Goal: Task Accomplishment & Management: Manage account settings

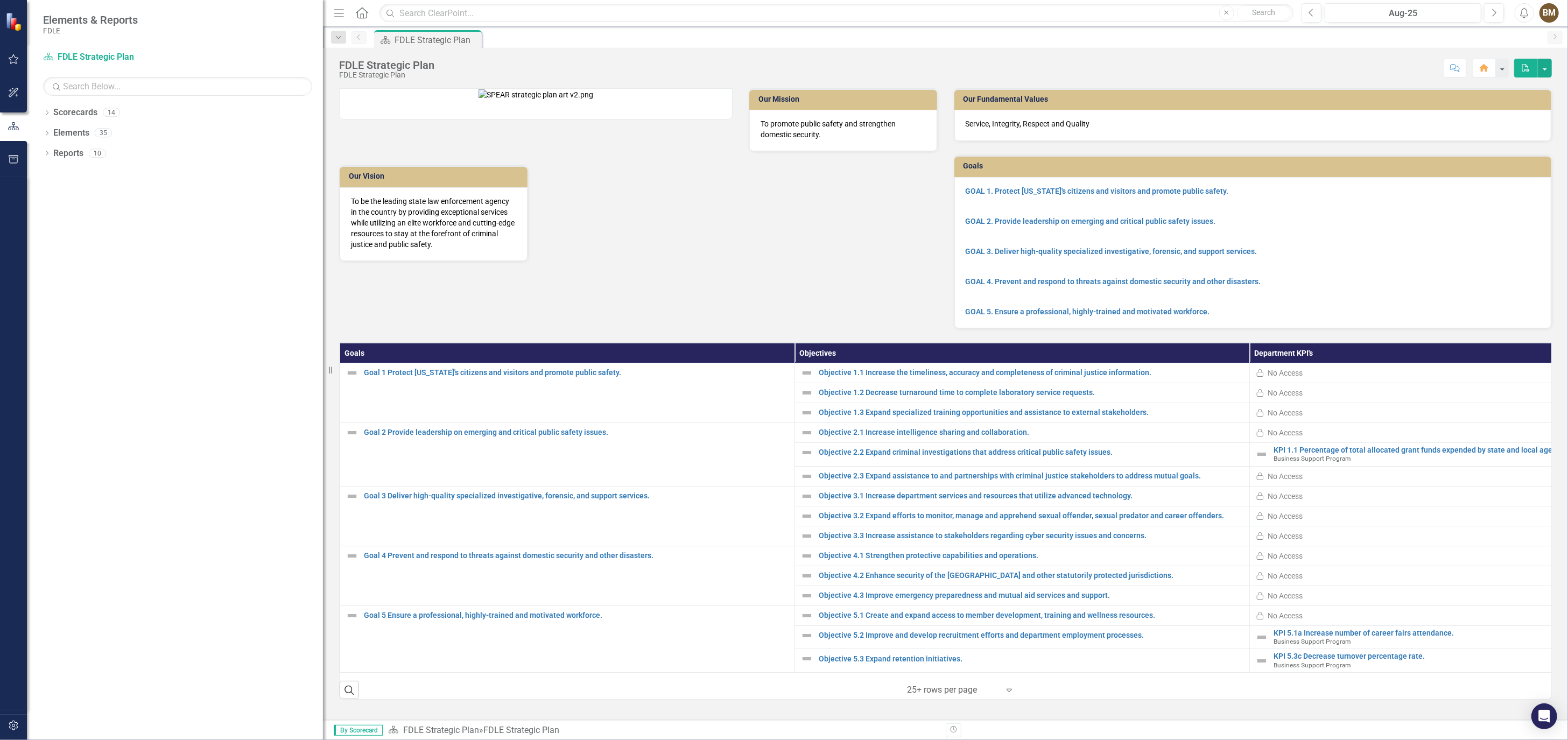
drag, startPoint x: 162, startPoint y: 176, endPoint x: 351, endPoint y: 195, distance: 190.0
click at [351, 195] on div "Elements & Reports FDLE Scorecard FDLE Strategic Plan Search Dropdown Scorecard…" at bounding box center [784, 370] width 1568 height 740
click at [45, 111] on icon "Dropdown" at bounding box center [47, 114] width 7 height 6
click at [68, 154] on link "FDLE Strategic Plan" at bounding box center [191, 153] width 264 height 12
click at [53, 131] on icon at bounding box center [53, 132] width 2 height 5
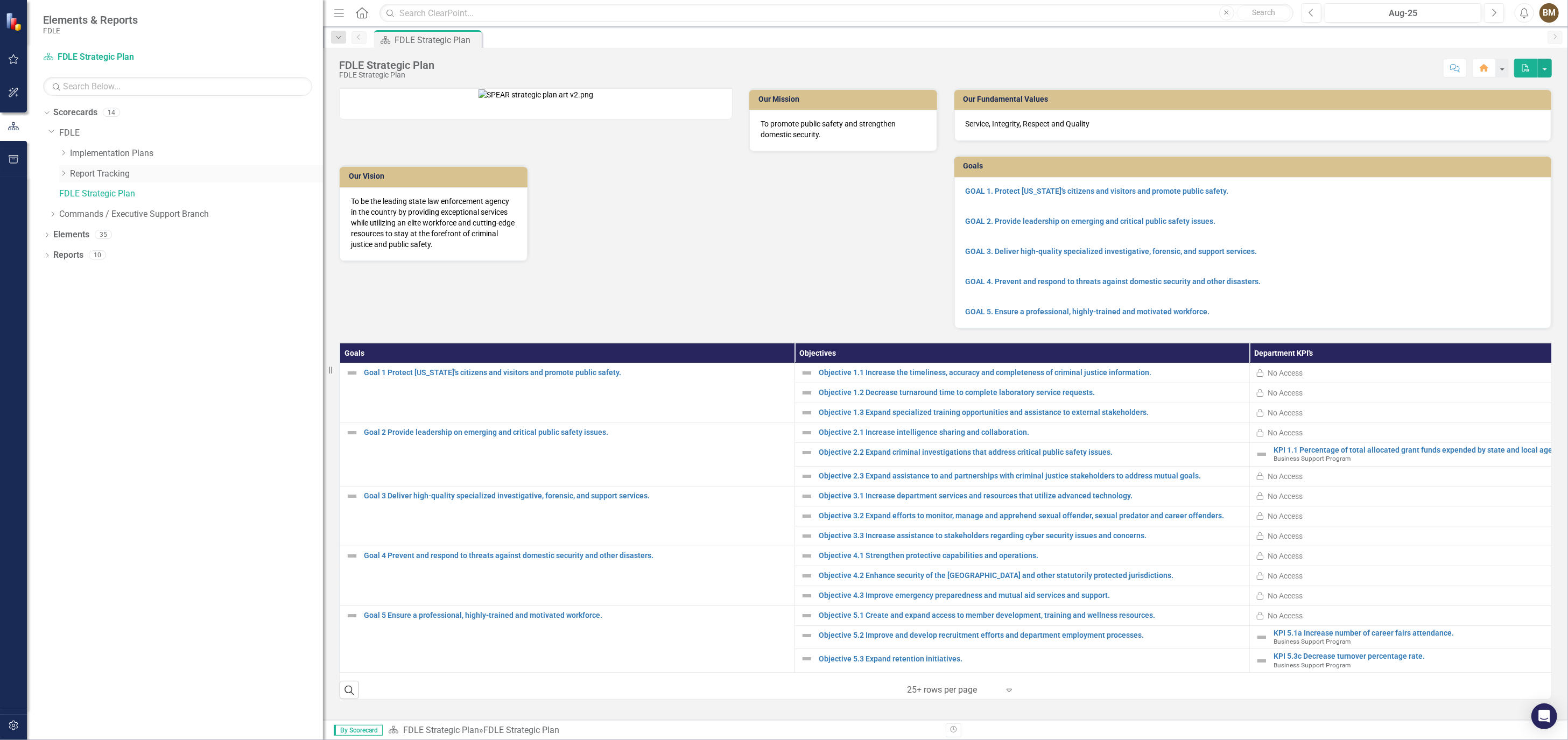
click at [62, 173] on icon "Dropdown" at bounding box center [63, 173] width 8 height 7
click at [51, 274] on icon "Dropdown" at bounding box center [52, 275] width 8 height 7
click at [63, 296] on icon "Dropdown" at bounding box center [63, 295] width 8 height 7
click at [105, 313] on link "Business Support Program" at bounding box center [202, 316] width 242 height 12
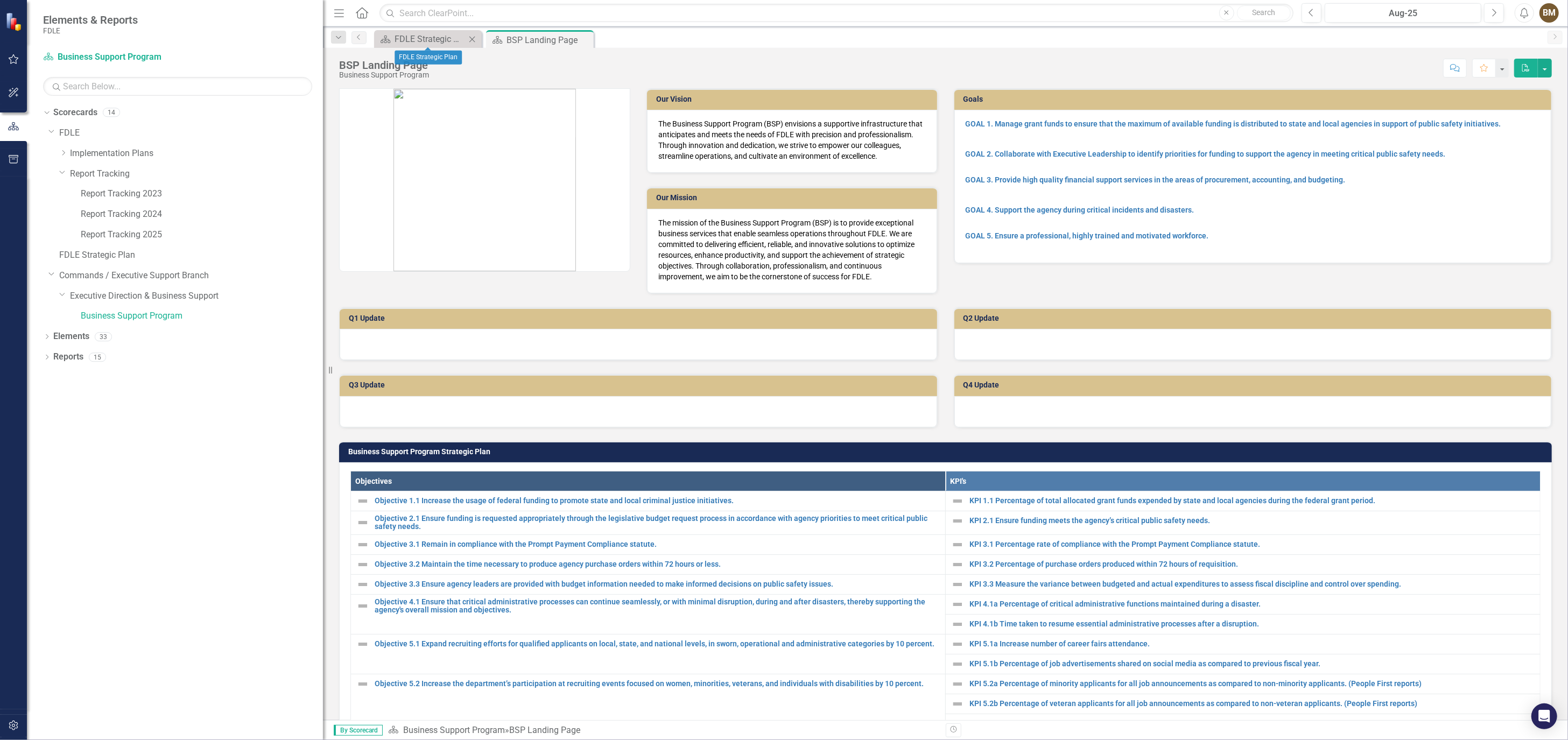
click at [472, 40] on icon at bounding box center [472, 39] width 6 height 6
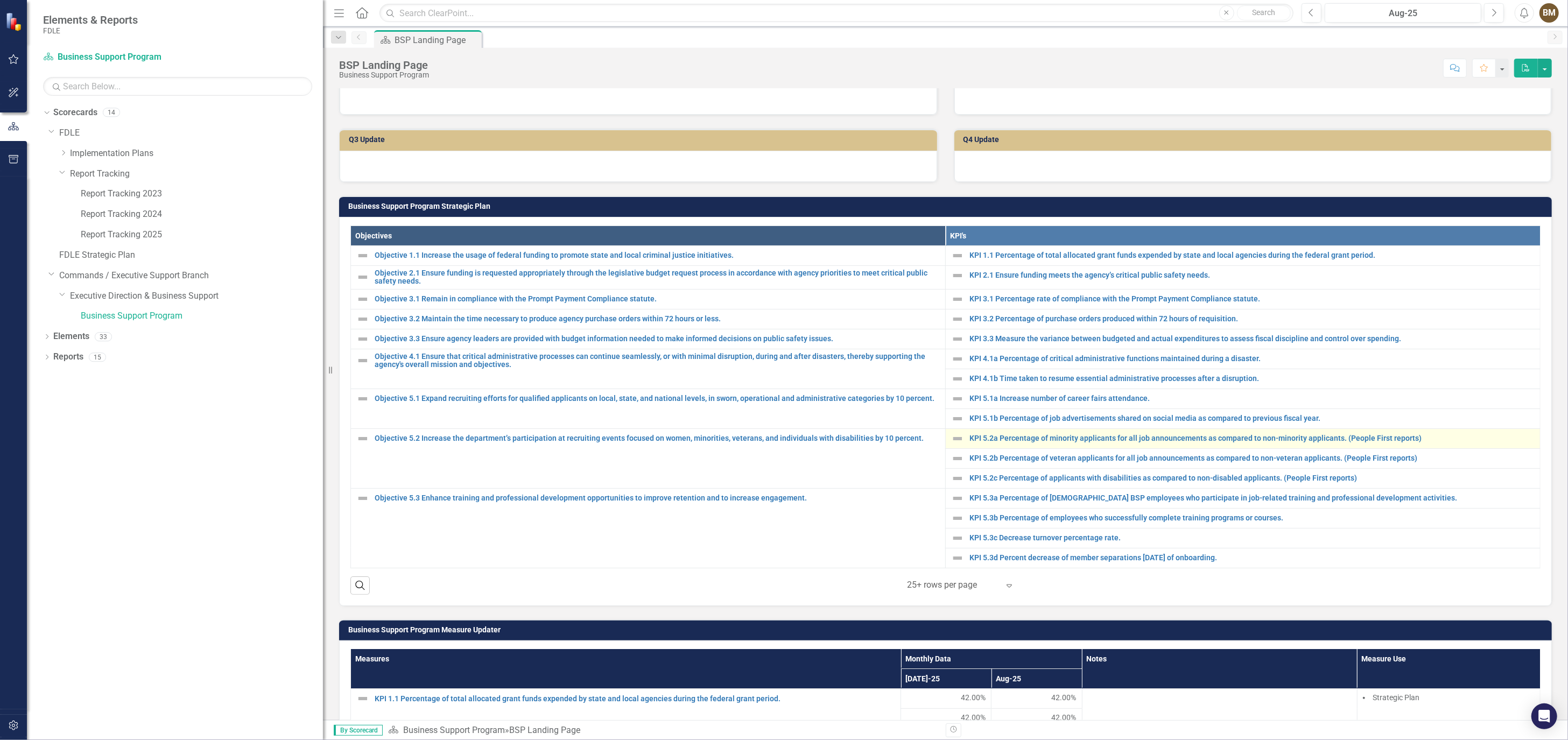
scroll to position [239, 0]
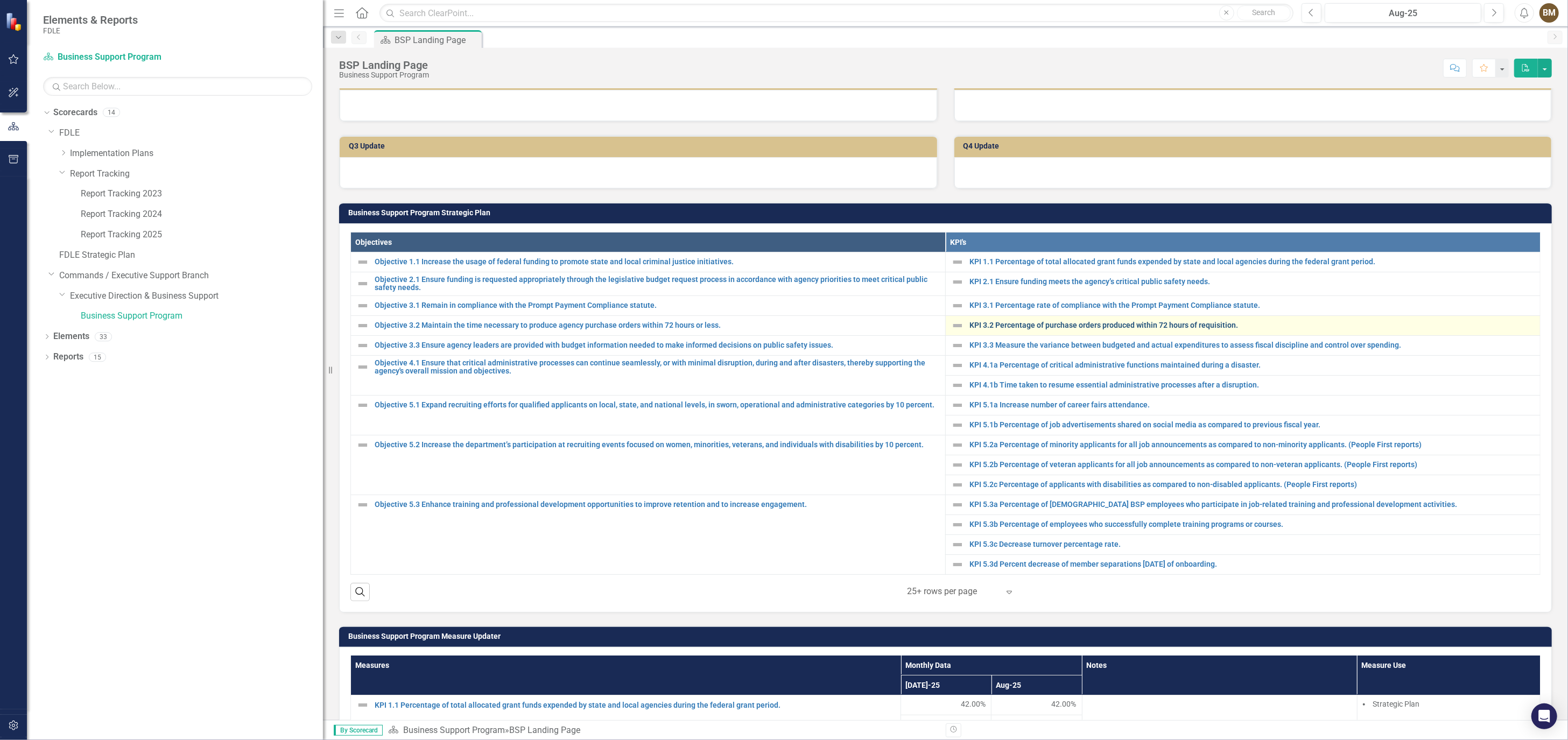
click at [1000, 323] on link "KPI 3.2 Percentage of purchase orders produced within 72 hours of requisition." at bounding box center [1252, 325] width 565 height 8
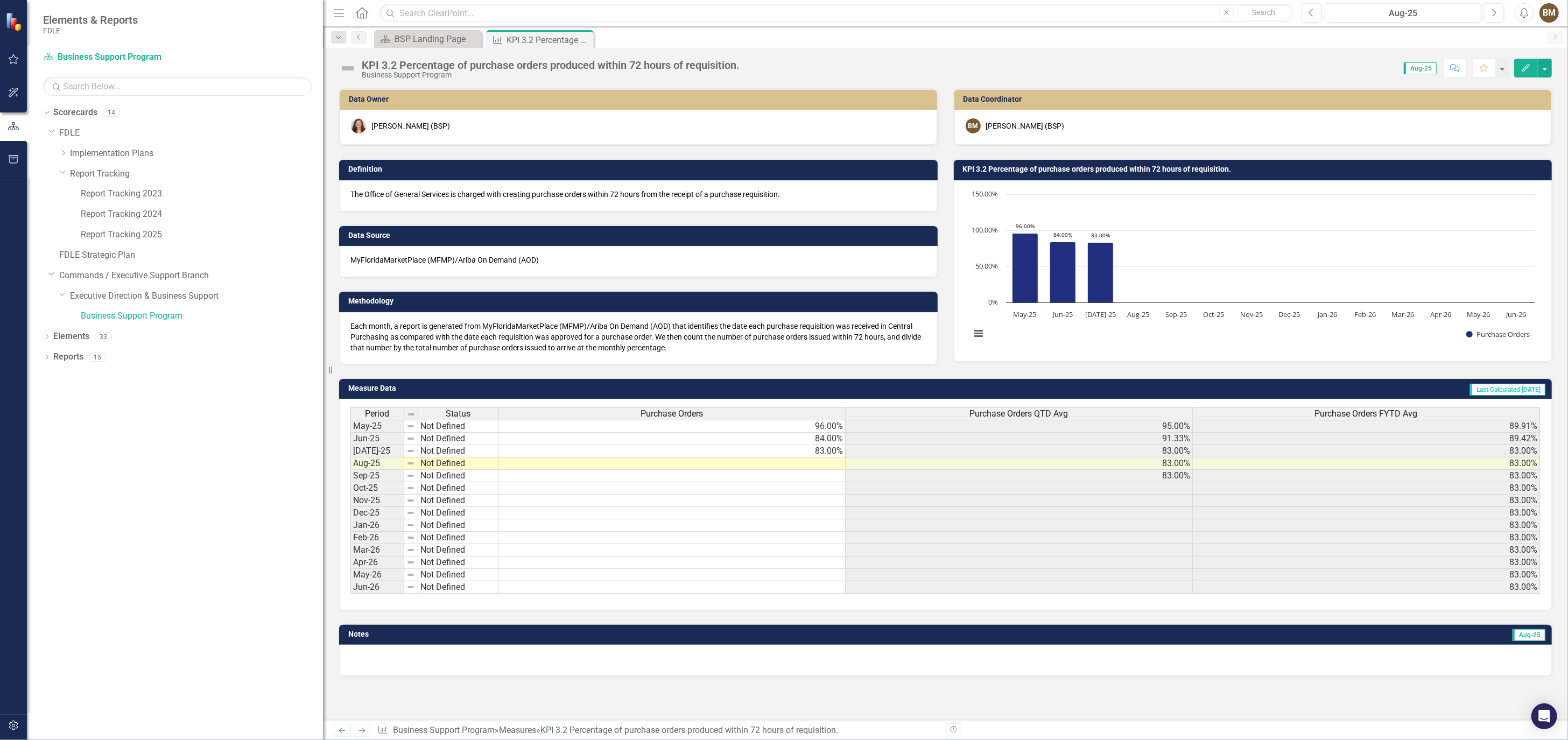
click at [925, 386] on td "Last Calculated [DATE]" at bounding box center [1178, 389] width 737 height 16
click at [824, 461] on td at bounding box center [672, 464] width 347 height 12
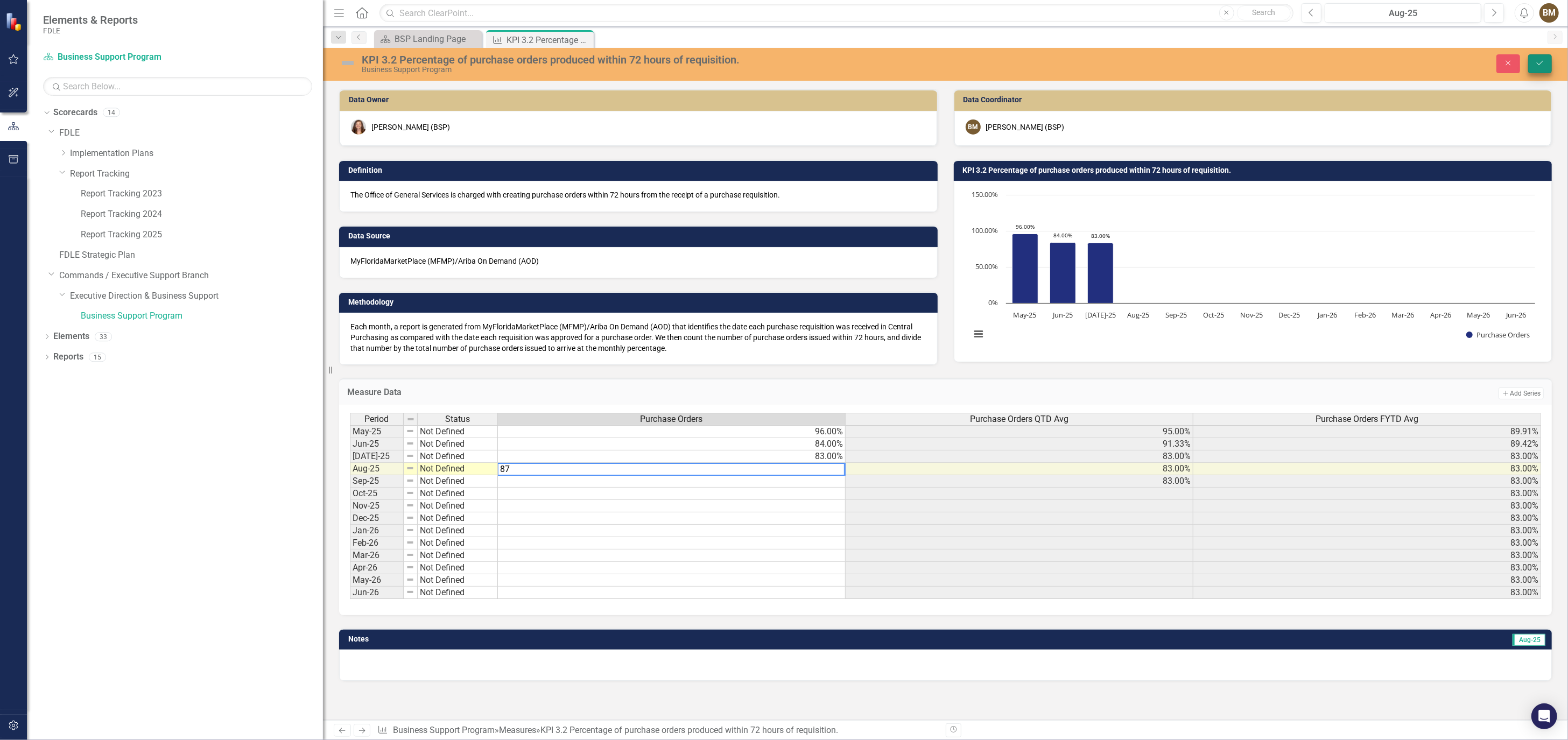
type textarea "87"
click at [1542, 65] on icon "Save" at bounding box center [1540, 63] width 10 height 7
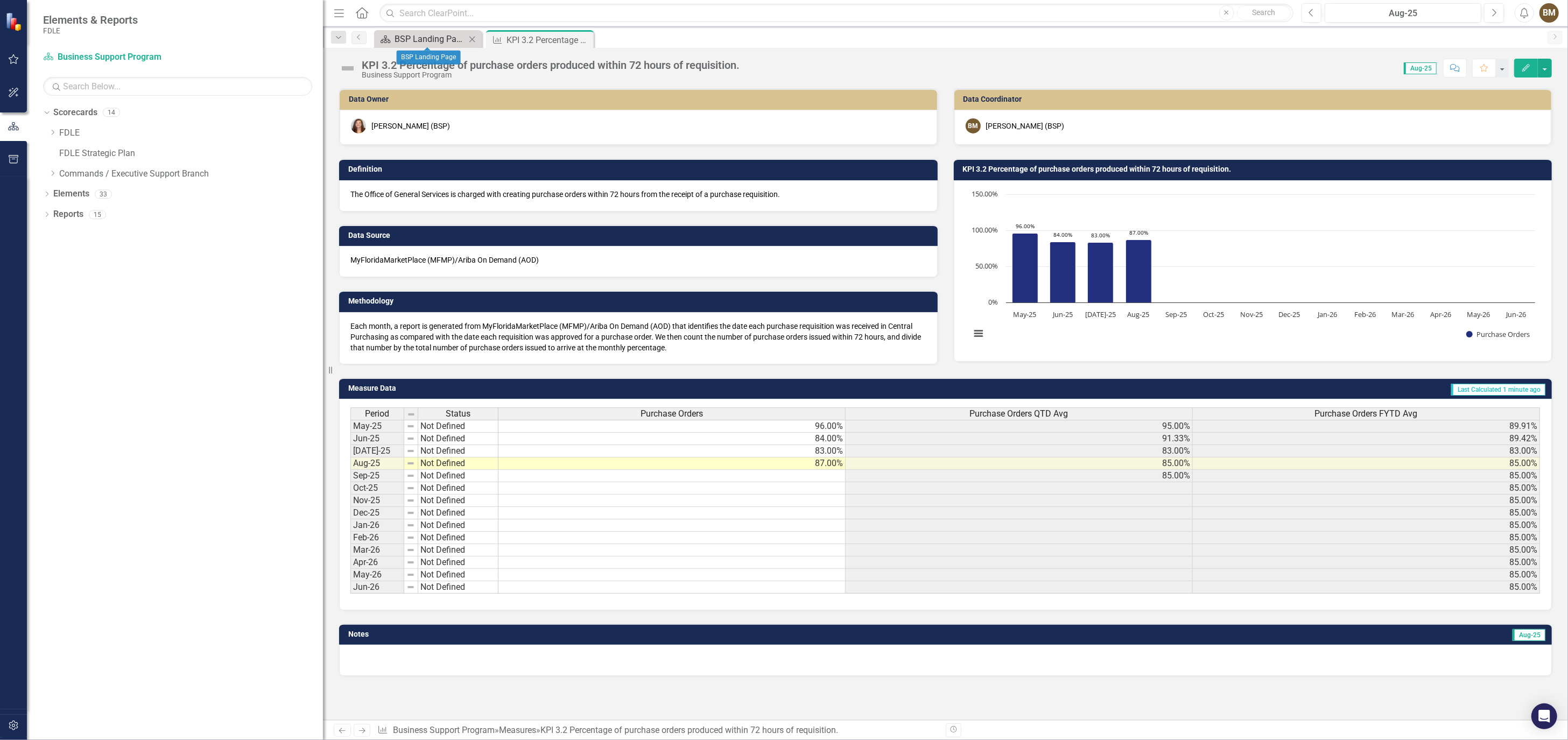
click at [444, 39] on div "BSP Landing Page" at bounding box center [430, 39] width 71 height 13
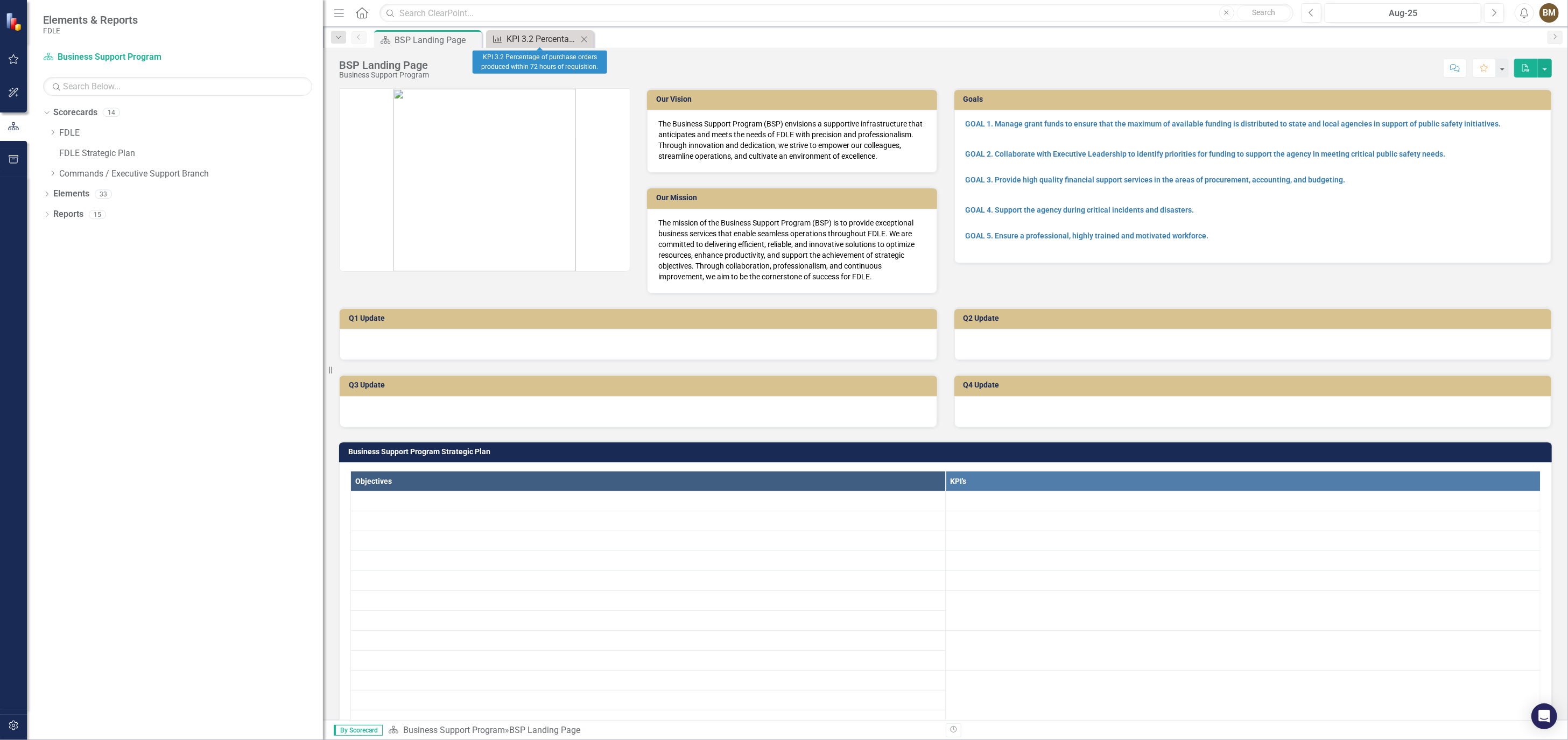
click at [540, 37] on div "KPI 3.2 Percentage of purchase orders produced within 72 hours of requisition." at bounding box center [542, 39] width 71 height 13
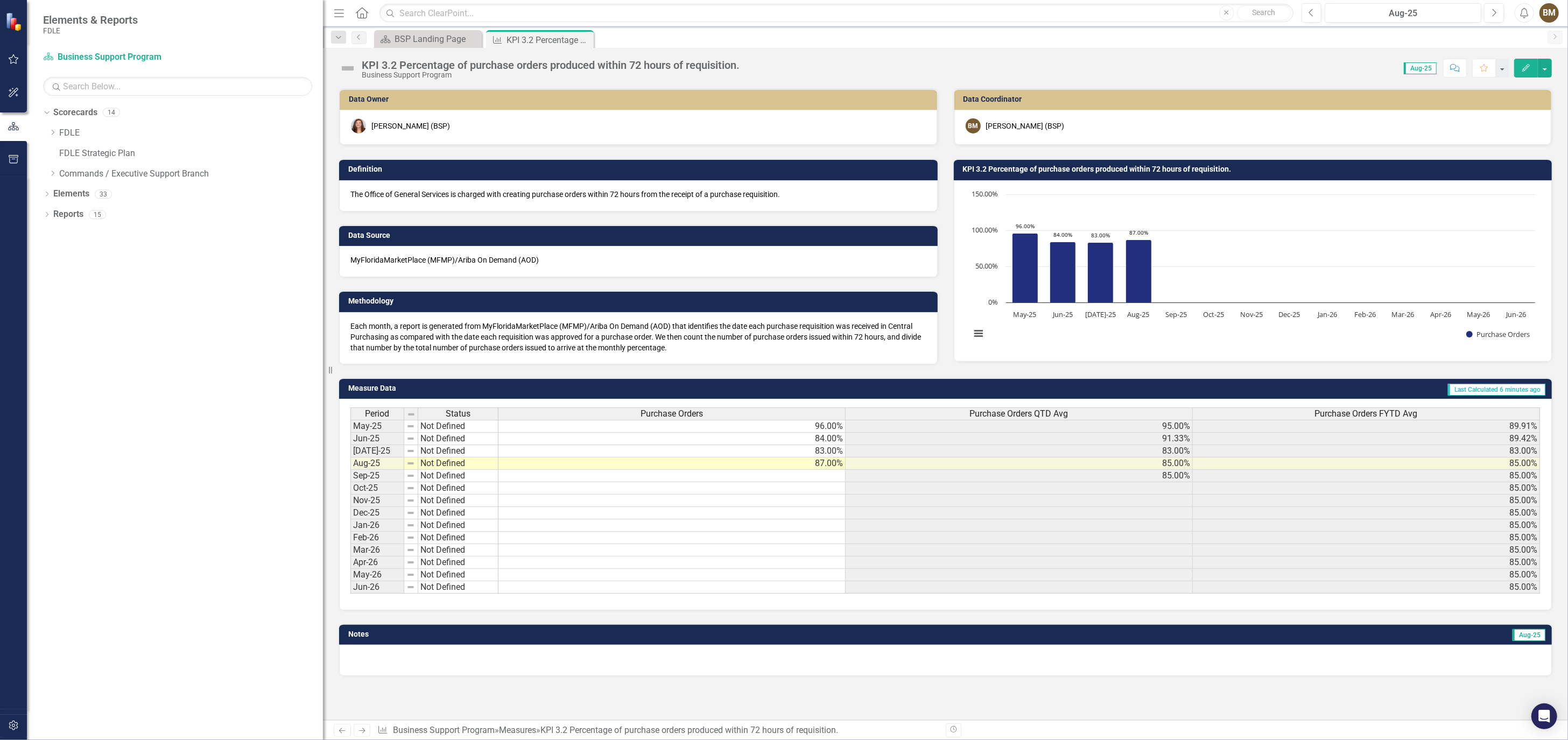
click at [784, 48] on div "KPI 3.2 Percentage of purchase orders produced within 72 hours of requisition. …" at bounding box center [945, 64] width 1245 height 32
click at [420, 36] on div "BSP Landing Page" at bounding box center [430, 39] width 71 height 13
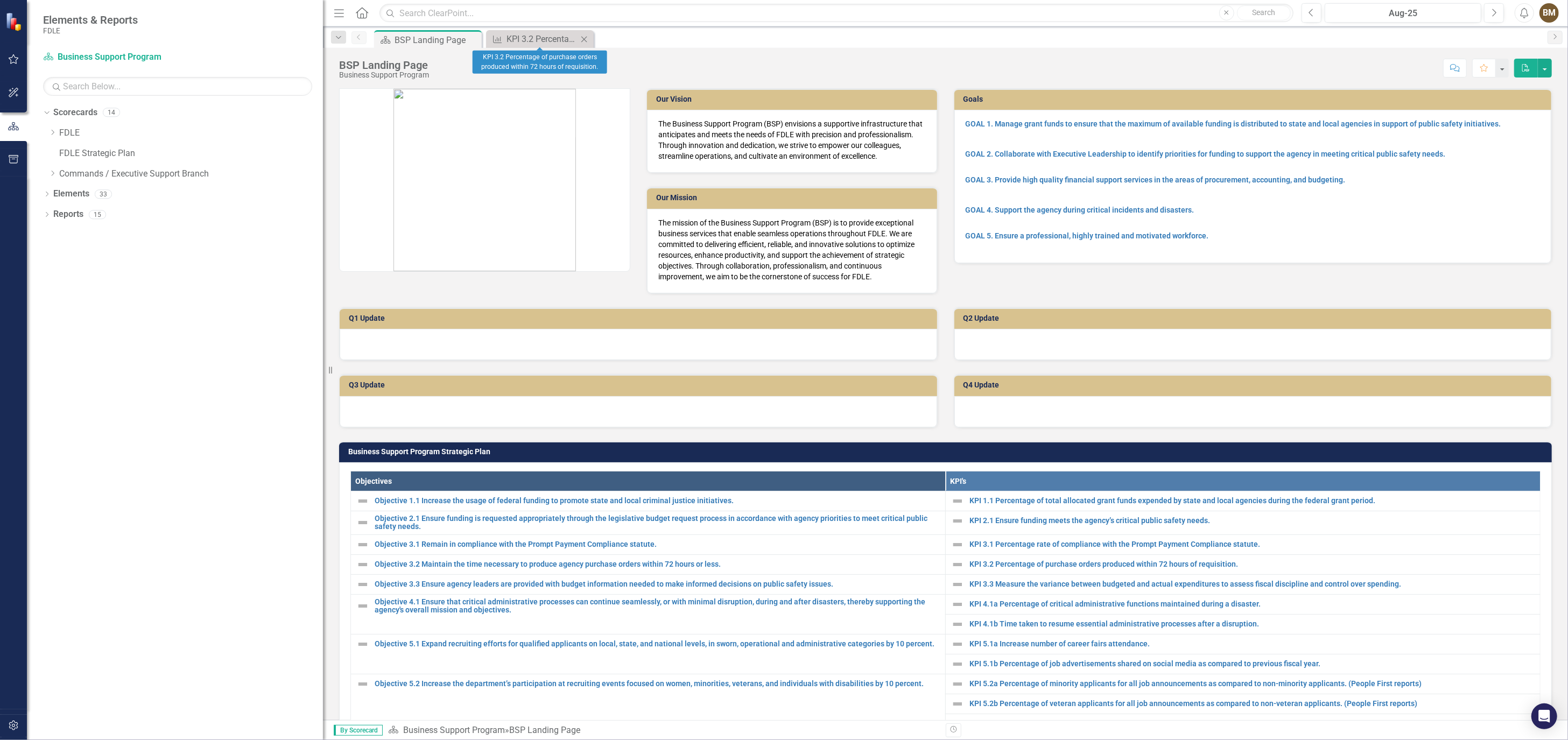
click at [585, 37] on icon "Close" at bounding box center [584, 39] width 11 height 9
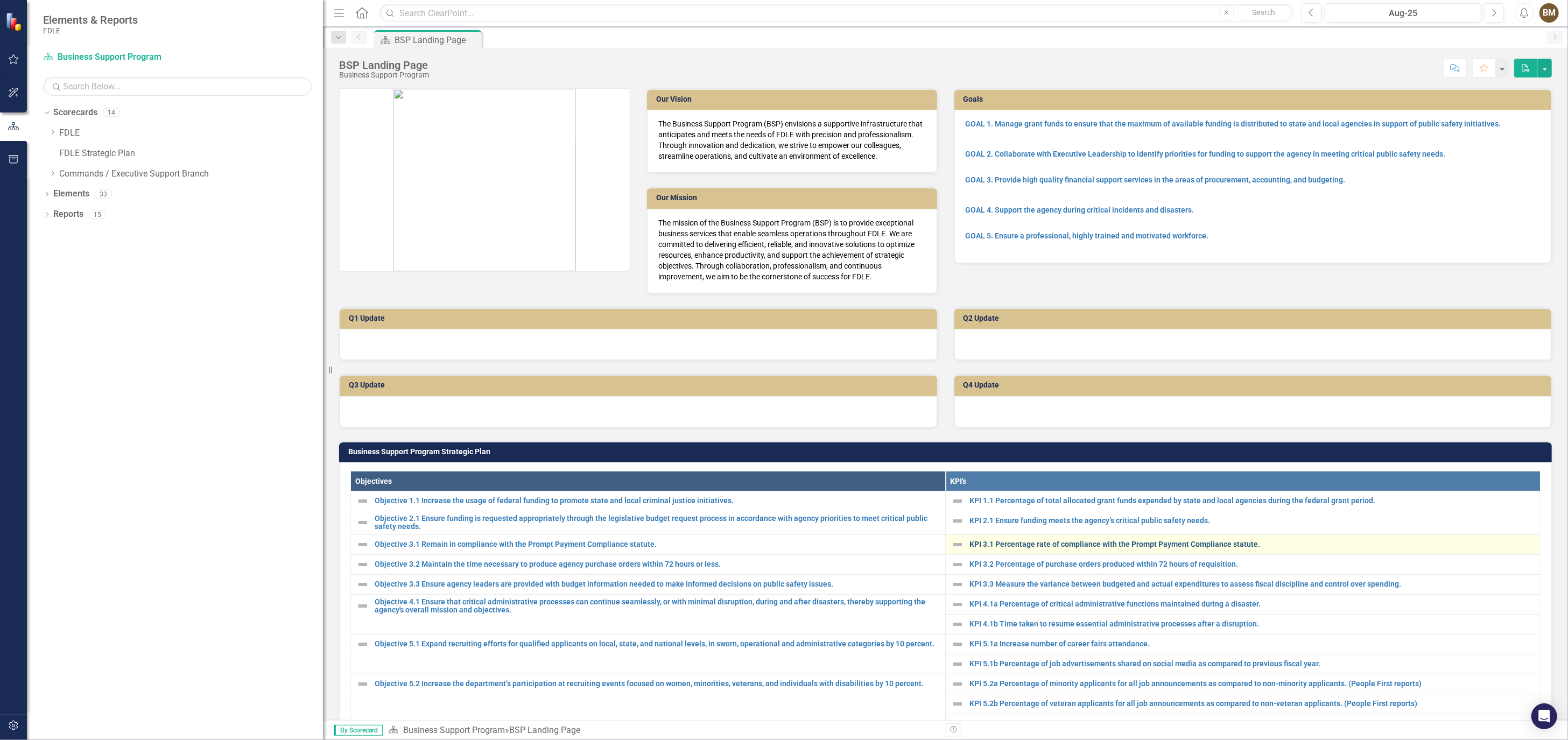
click at [1004, 541] on link "KPI 3.1 Percentage rate of compliance with the Prompt Payment Compliance statut…" at bounding box center [1252, 544] width 565 height 8
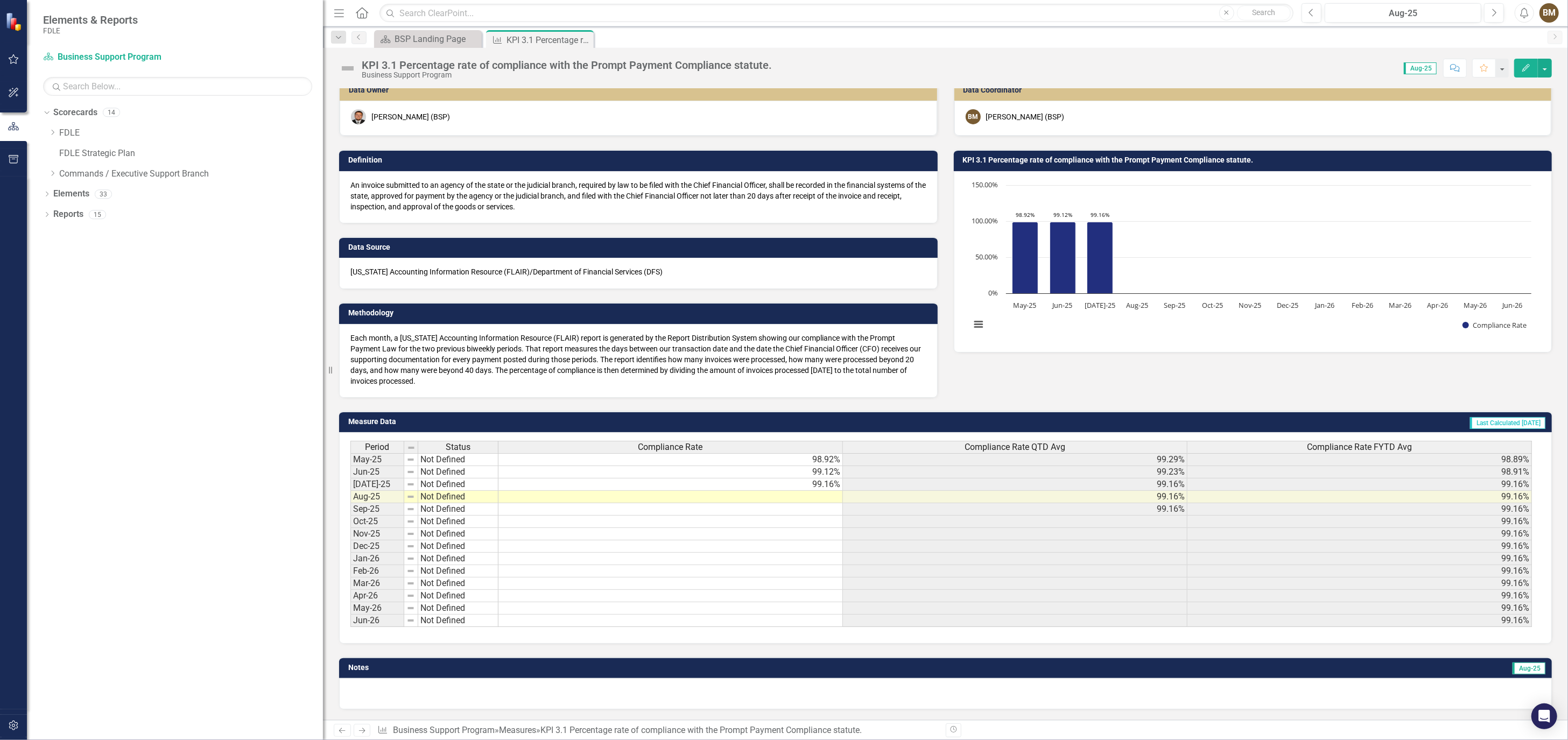
scroll to position [14, 0]
click at [812, 490] on td at bounding box center [671, 497] width 345 height 12
click at [831, 490] on td at bounding box center [671, 497] width 345 height 12
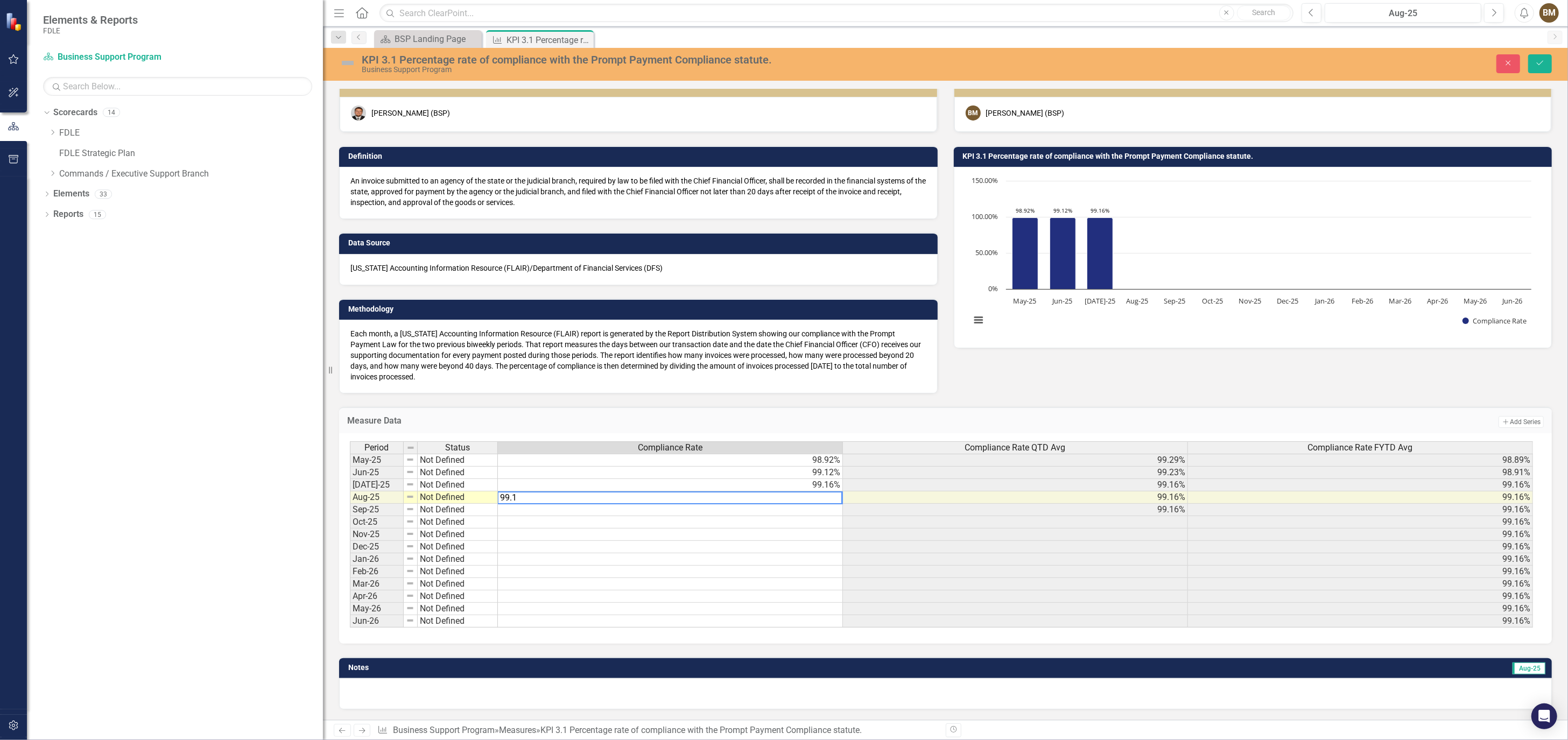
type textarea "99.17"
click at [1540, 63] on icon "Save" at bounding box center [1540, 63] width 10 height 7
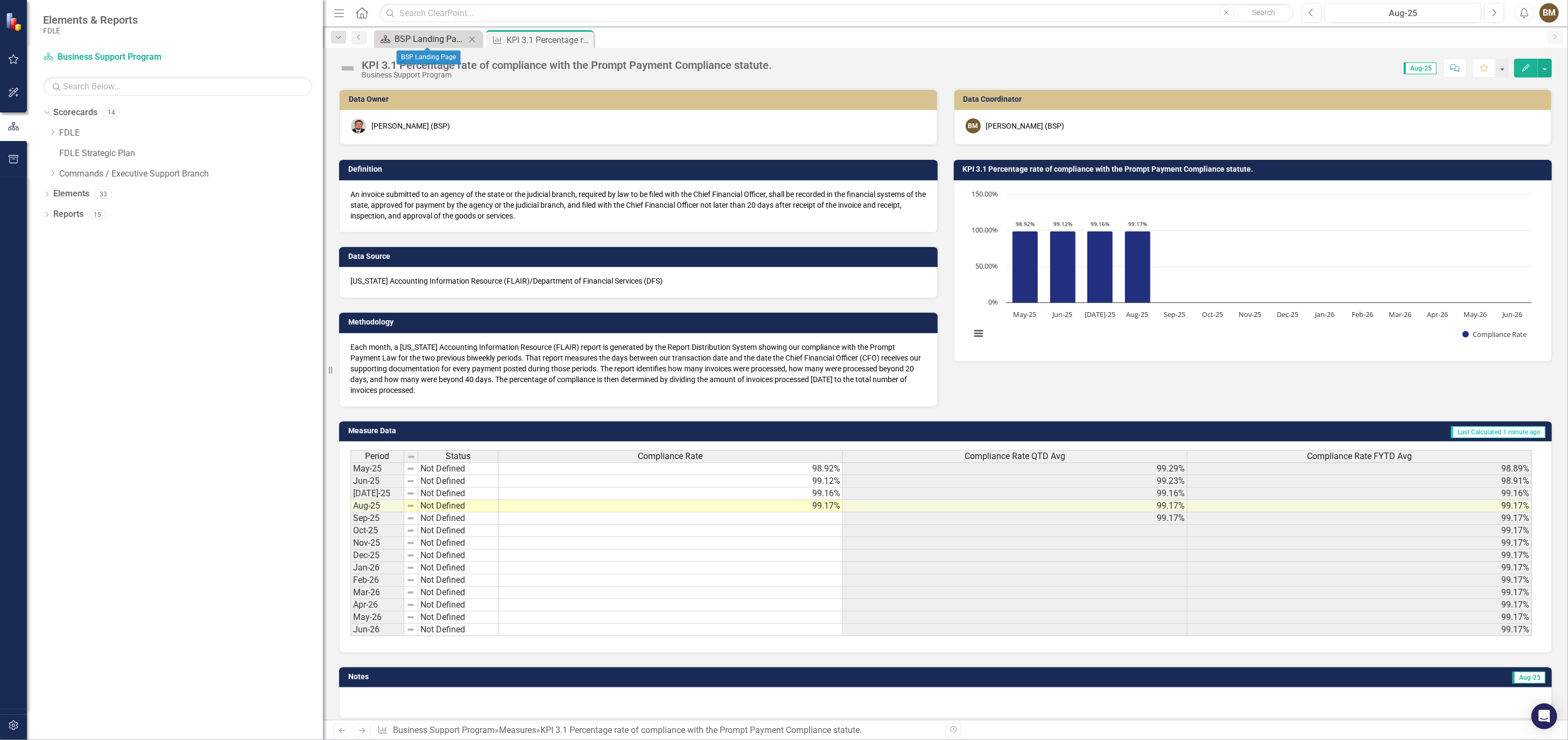
click at [443, 42] on div "BSP Landing Page" at bounding box center [430, 39] width 71 height 13
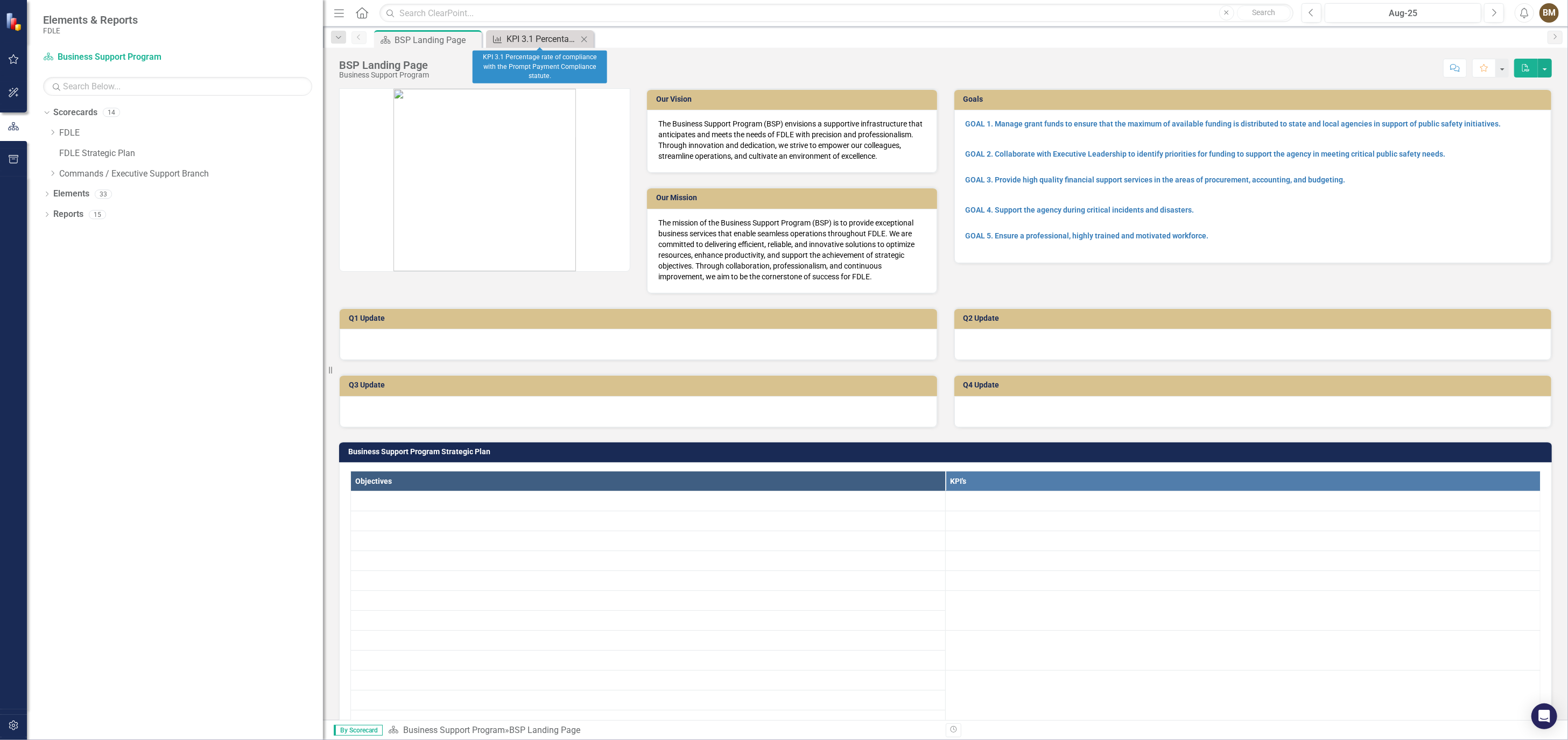
click at [537, 37] on div "KPI 3.1 Percentage rate of compliance with the Prompt Payment Compliance statut…" at bounding box center [542, 39] width 71 height 13
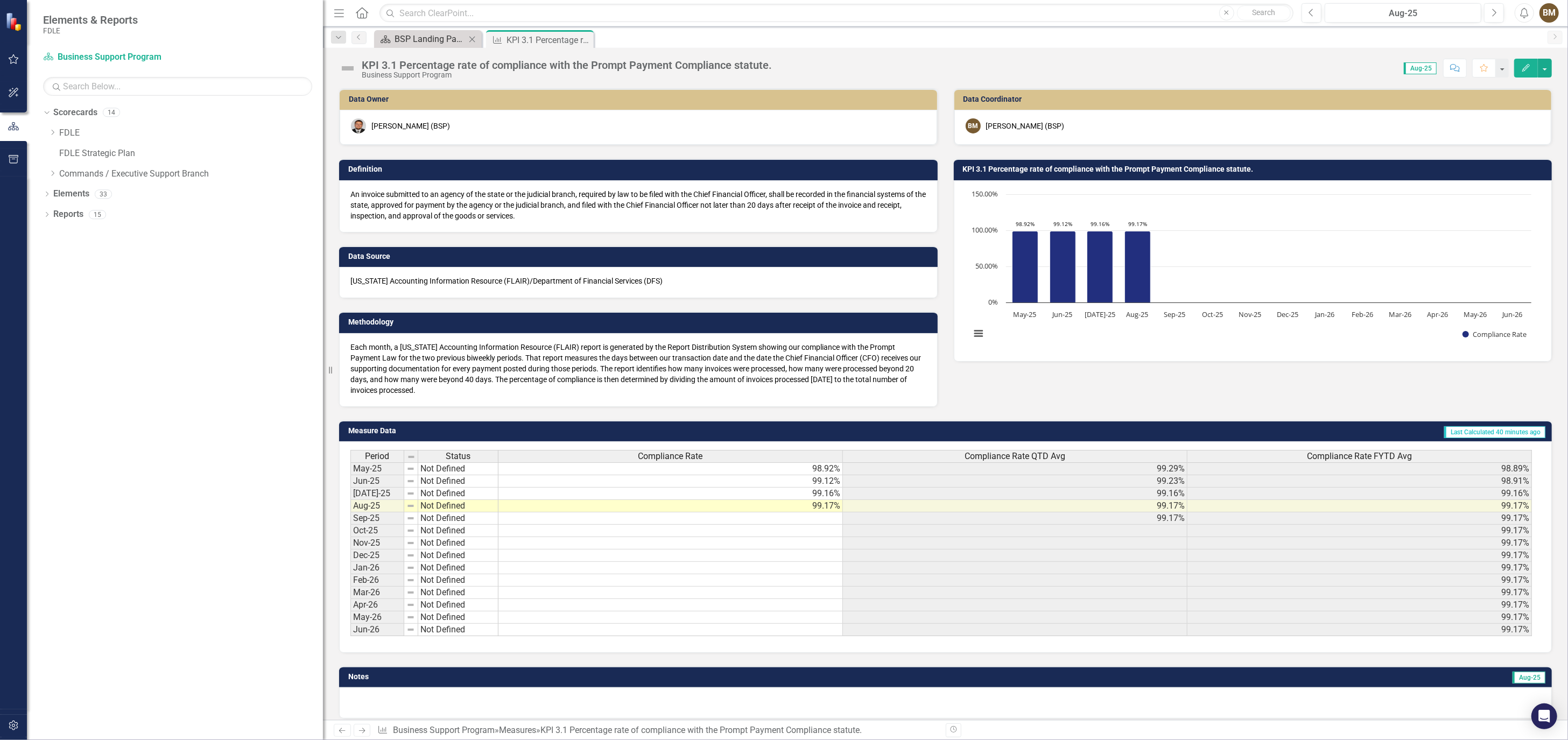
click at [444, 33] on div "BSP Landing Page" at bounding box center [430, 39] width 71 height 13
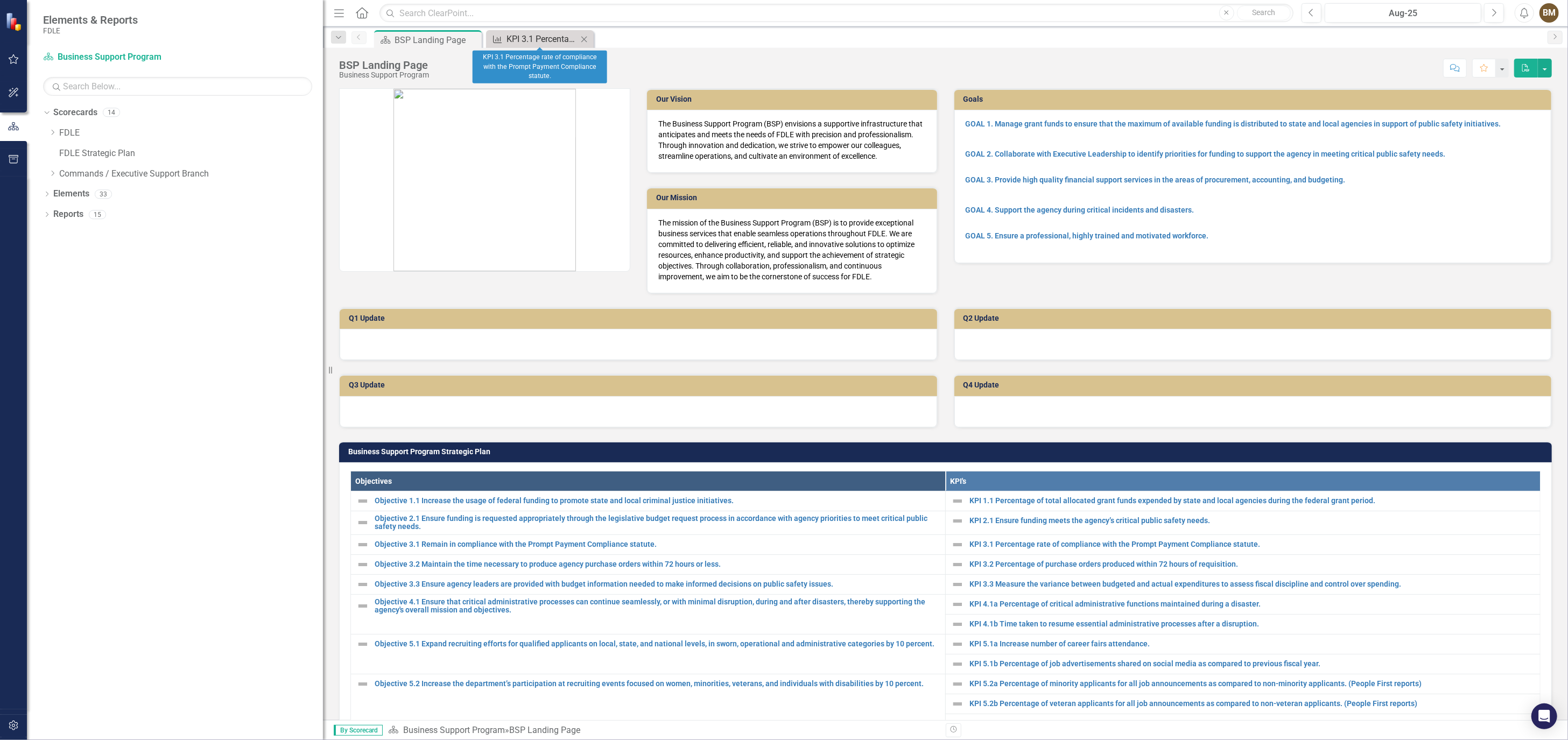
click at [525, 40] on div "KPI 3.1 Percentage rate of compliance with the Prompt Payment Compliance statut…" at bounding box center [542, 39] width 71 height 13
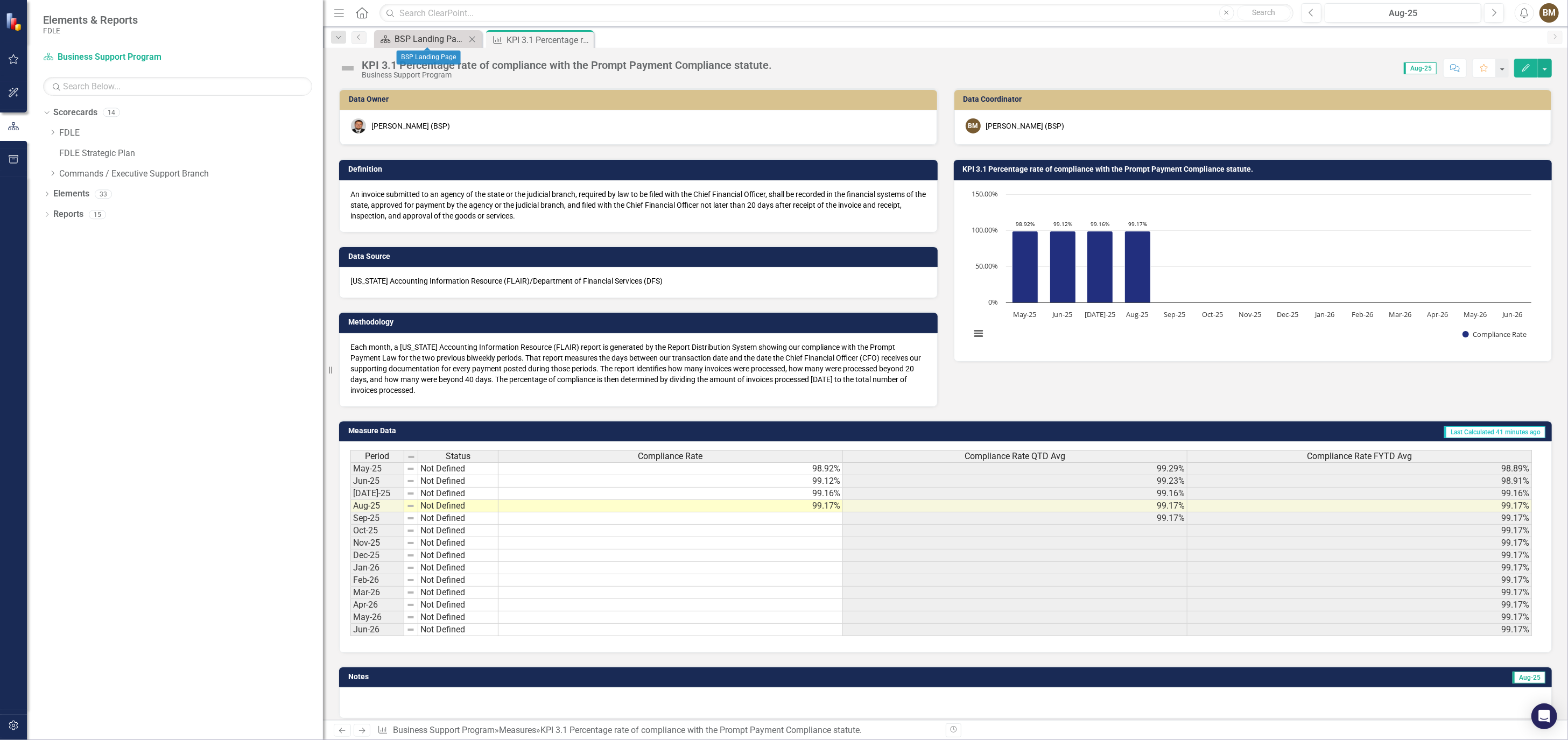
click at [418, 40] on div "BSP Landing Page" at bounding box center [430, 39] width 71 height 13
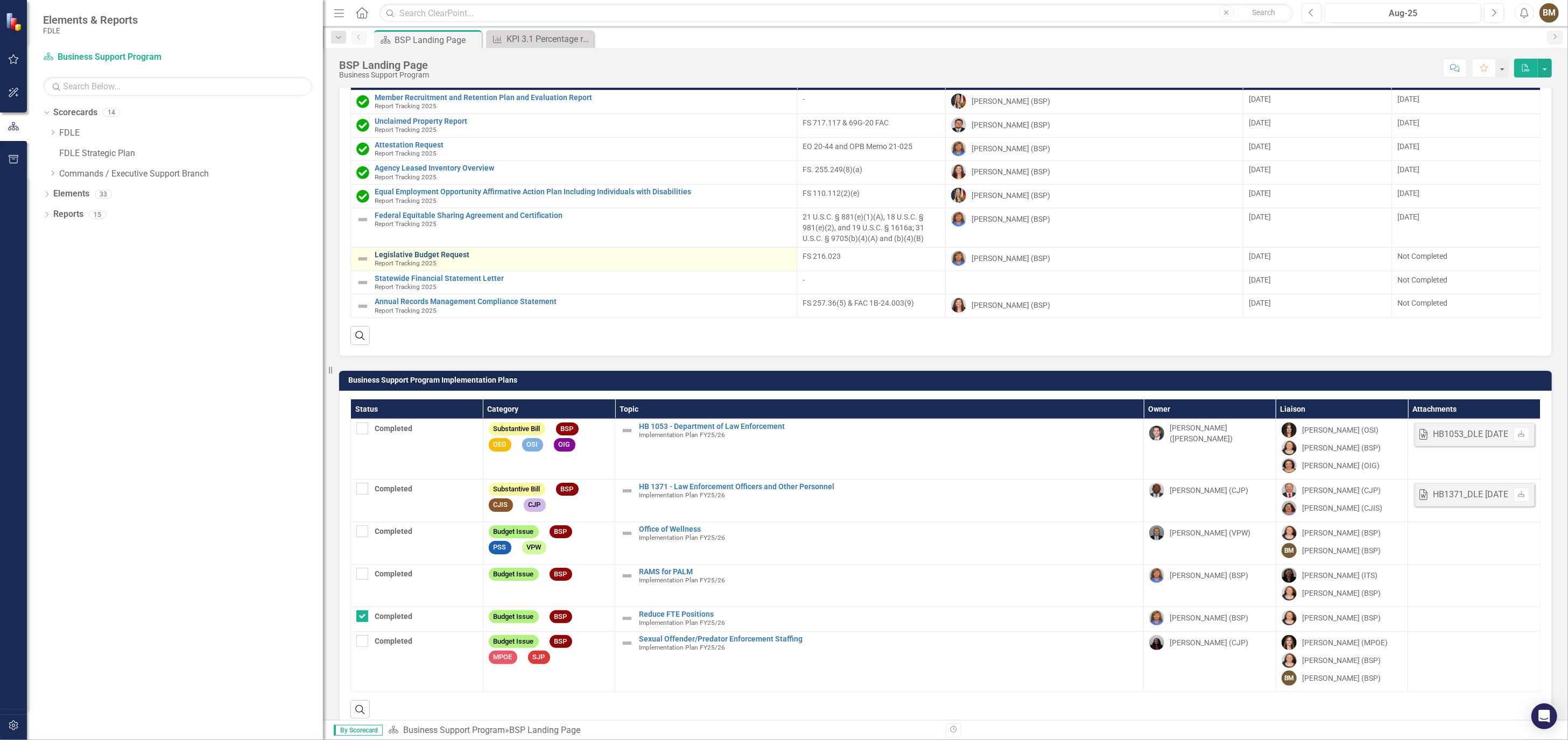
scroll to position [1375, 0]
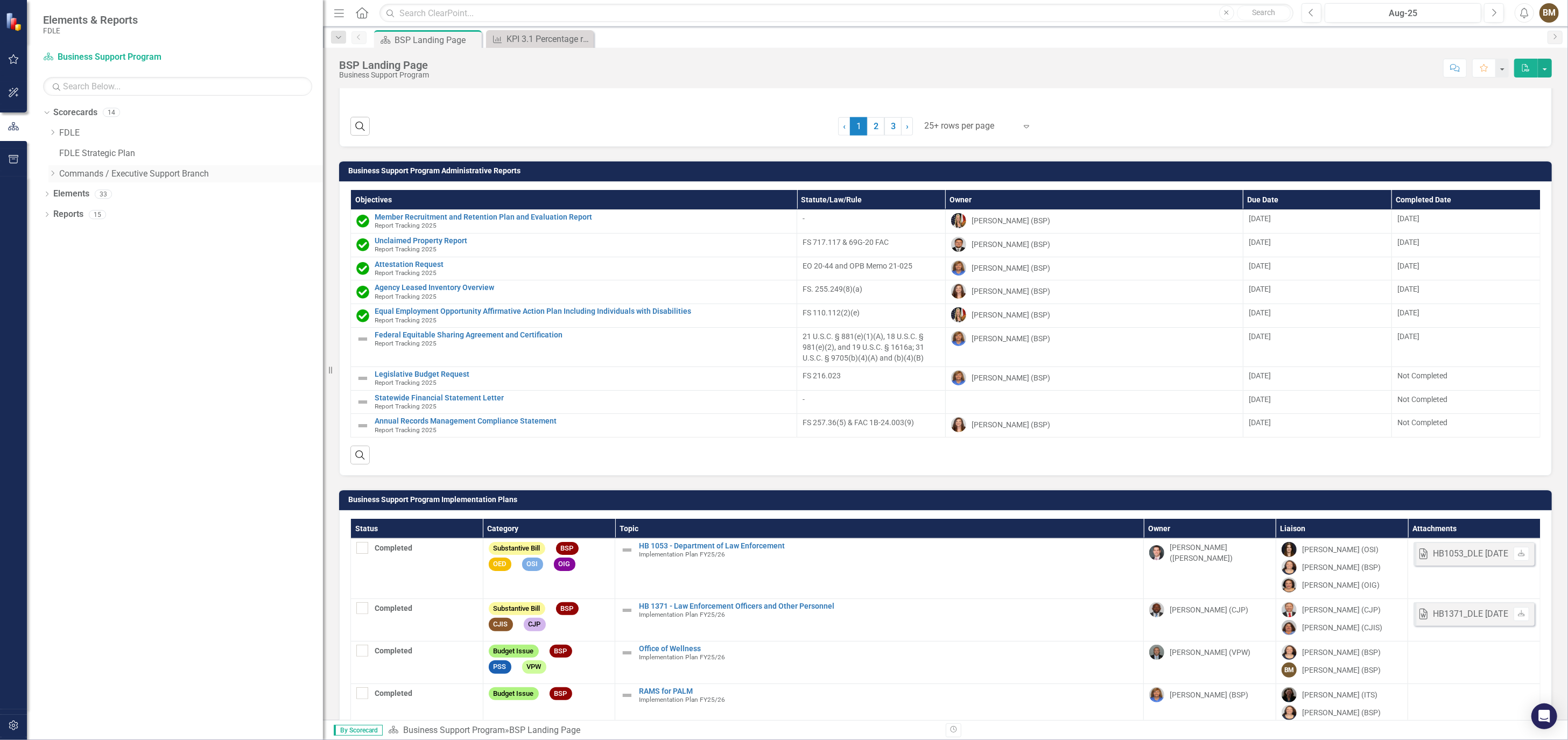
click at [53, 175] on icon "Dropdown" at bounding box center [52, 173] width 8 height 7
click at [82, 152] on link "FDLE Strategic Plan" at bounding box center [191, 153] width 264 height 12
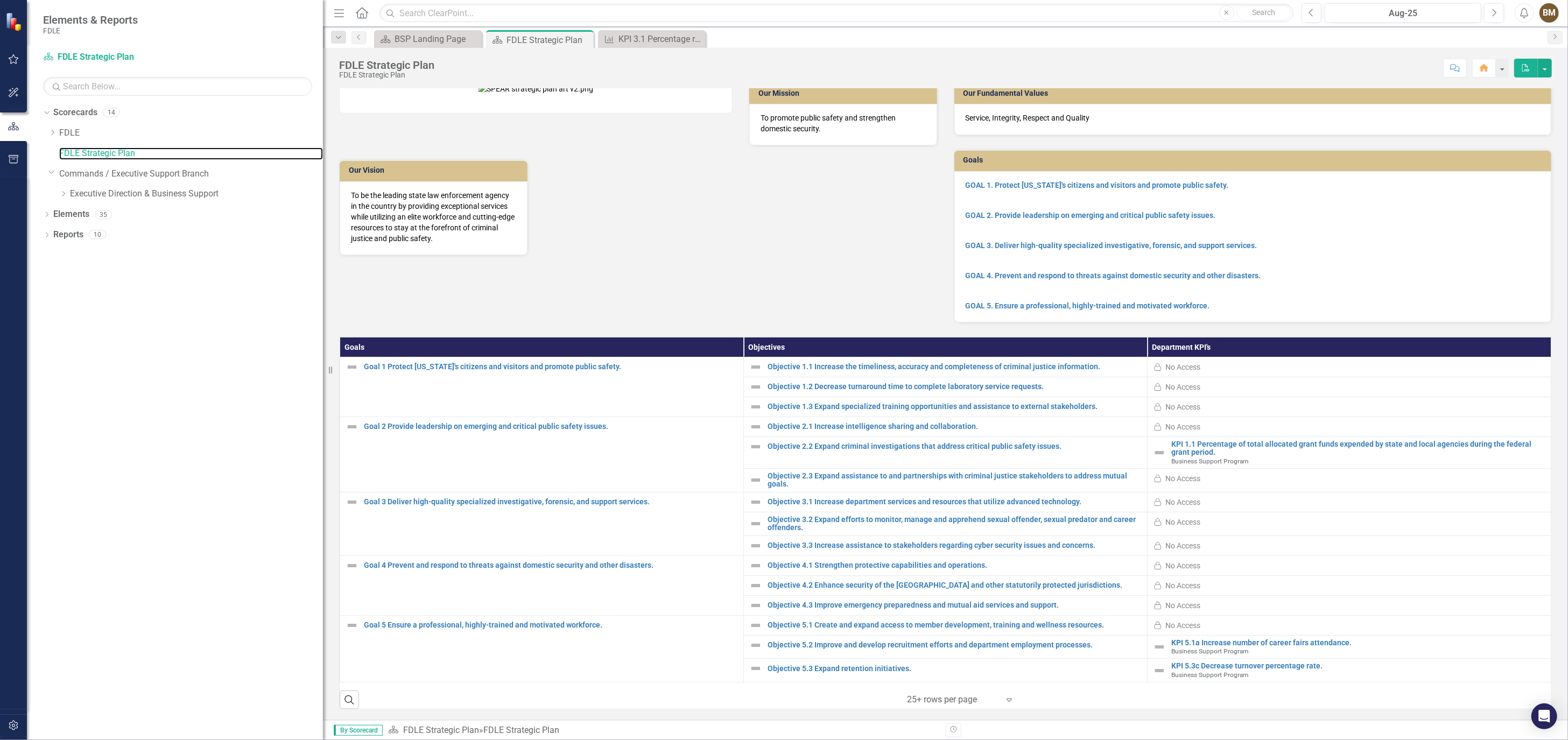
scroll to position [20, 0]
click at [951, 698] on div at bounding box center [953, 700] width 91 height 15
click at [937, 682] on div "Display All Rows" at bounding box center [959, 682] width 101 height 12
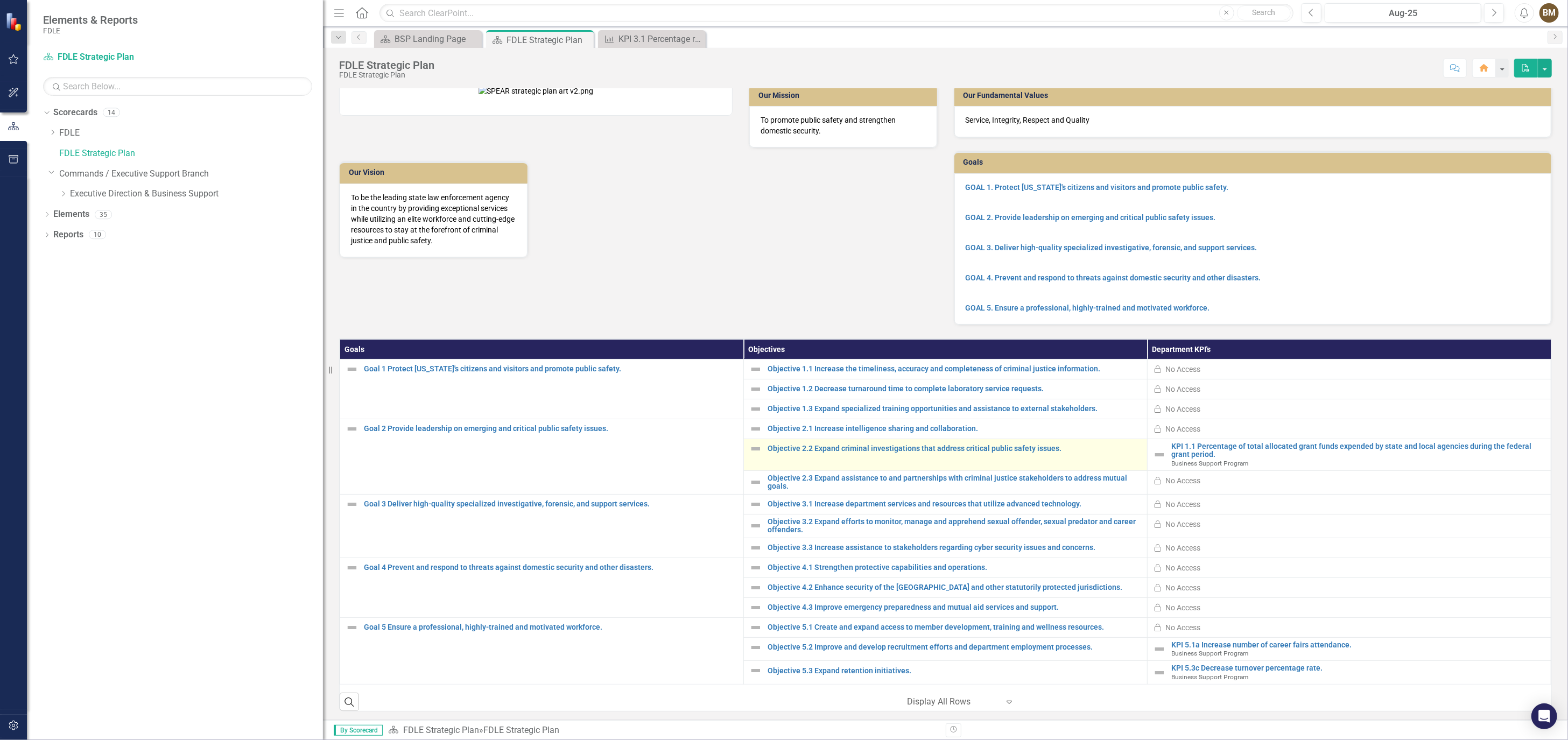
scroll to position [0, 0]
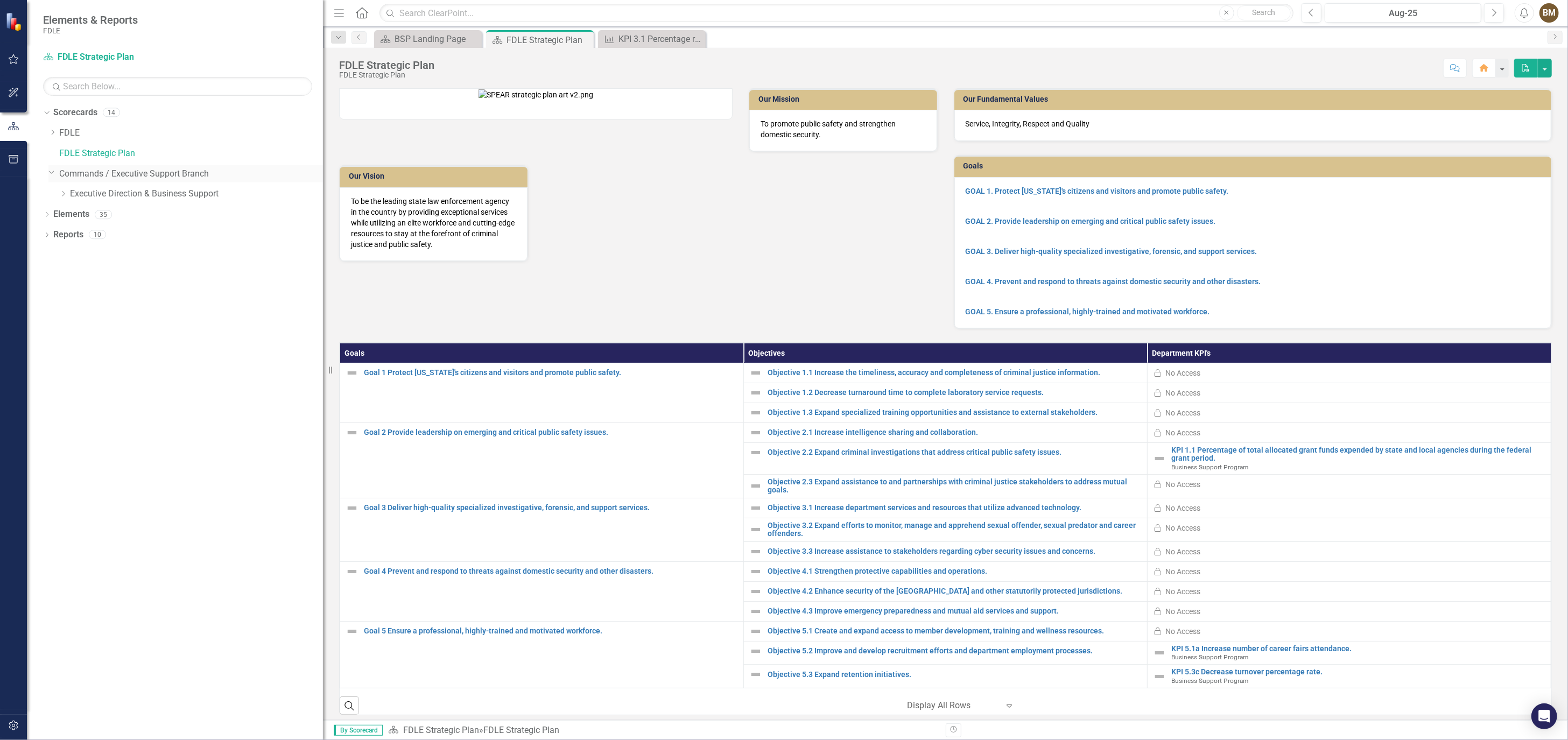
click at [54, 176] on div "Dropdown Commands / Executive Support Branch" at bounding box center [186, 173] width 275 height 18
click at [51, 175] on icon "Dropdown" at bounding box center [52, 172] width 7 height 8
click at [55, 173] on icon "Dropdown" at bounding box center [52, 173] width 8 height 7
click at [50, 239] on div "Dropdown" at bounding box center [47, 236] width 7 height 9
click at [117, 290] on div "Strategic Plan Dashboard" at bounding box center [190, 292] width 266 height 10
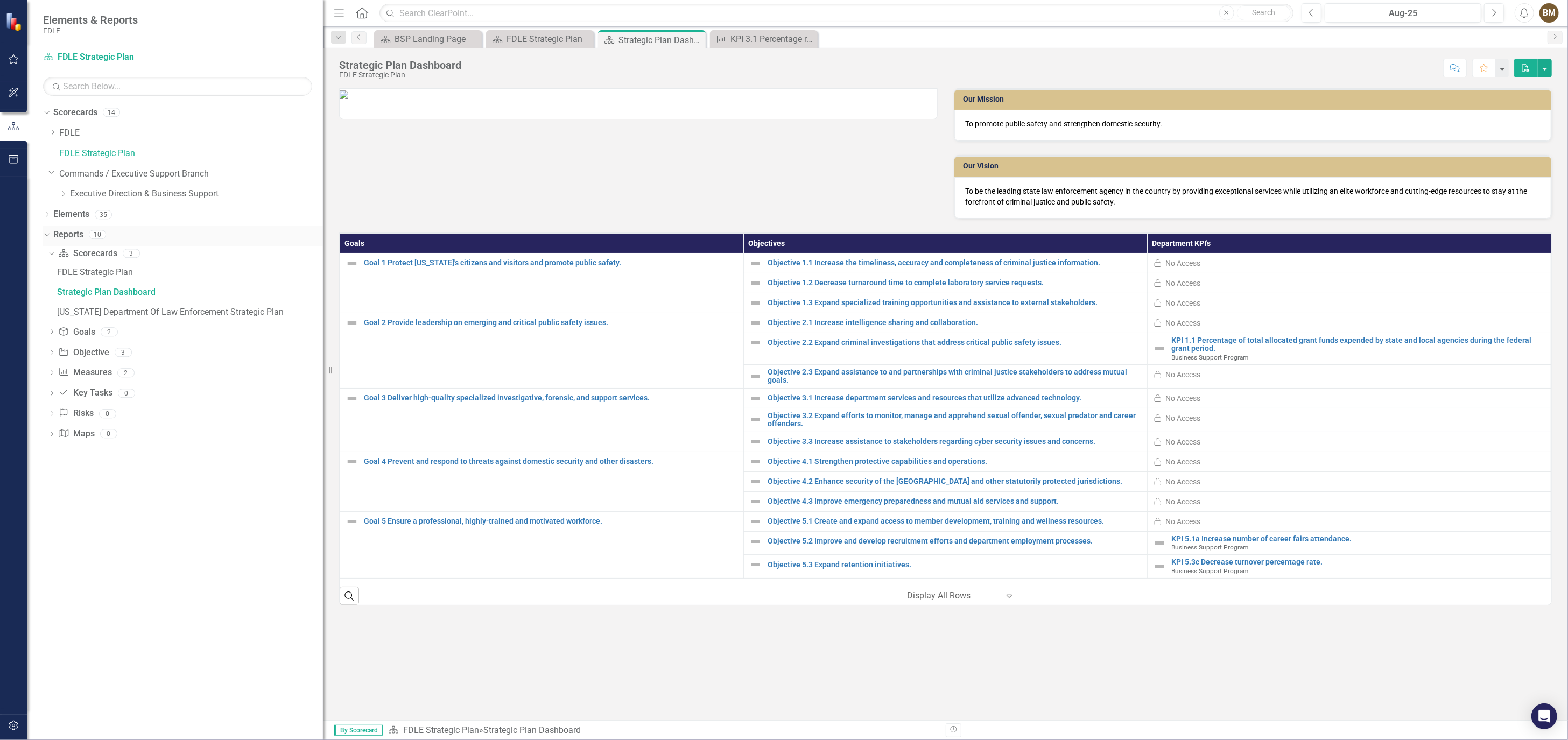
click at [46, 235] on icon "Dropdown" at bounding box center [46, 234] width 6 height 7
click at [46, 235] on icon "Dropdown" at bounding box center [47, 236] width 7 height 6
click at [65, 194] on icon at bounding box center [64, 194] width 2 height 5
click at [50, 133] on icon "Dropdown" at bounding box center [52, 132] width 8 height 7
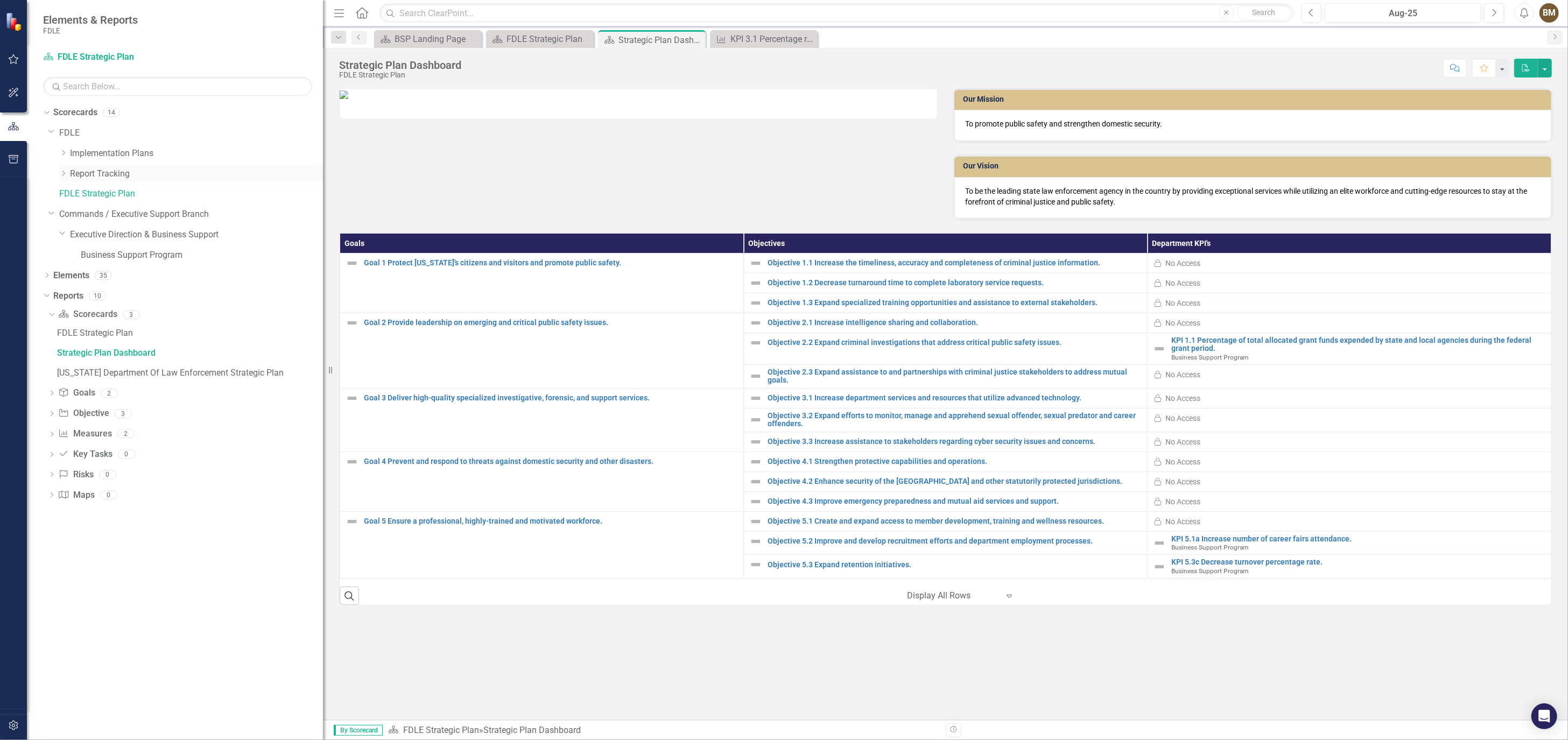
click at [63, 172] on icon "Dropdown" at bounding box center [63, 173] width 8 height 7
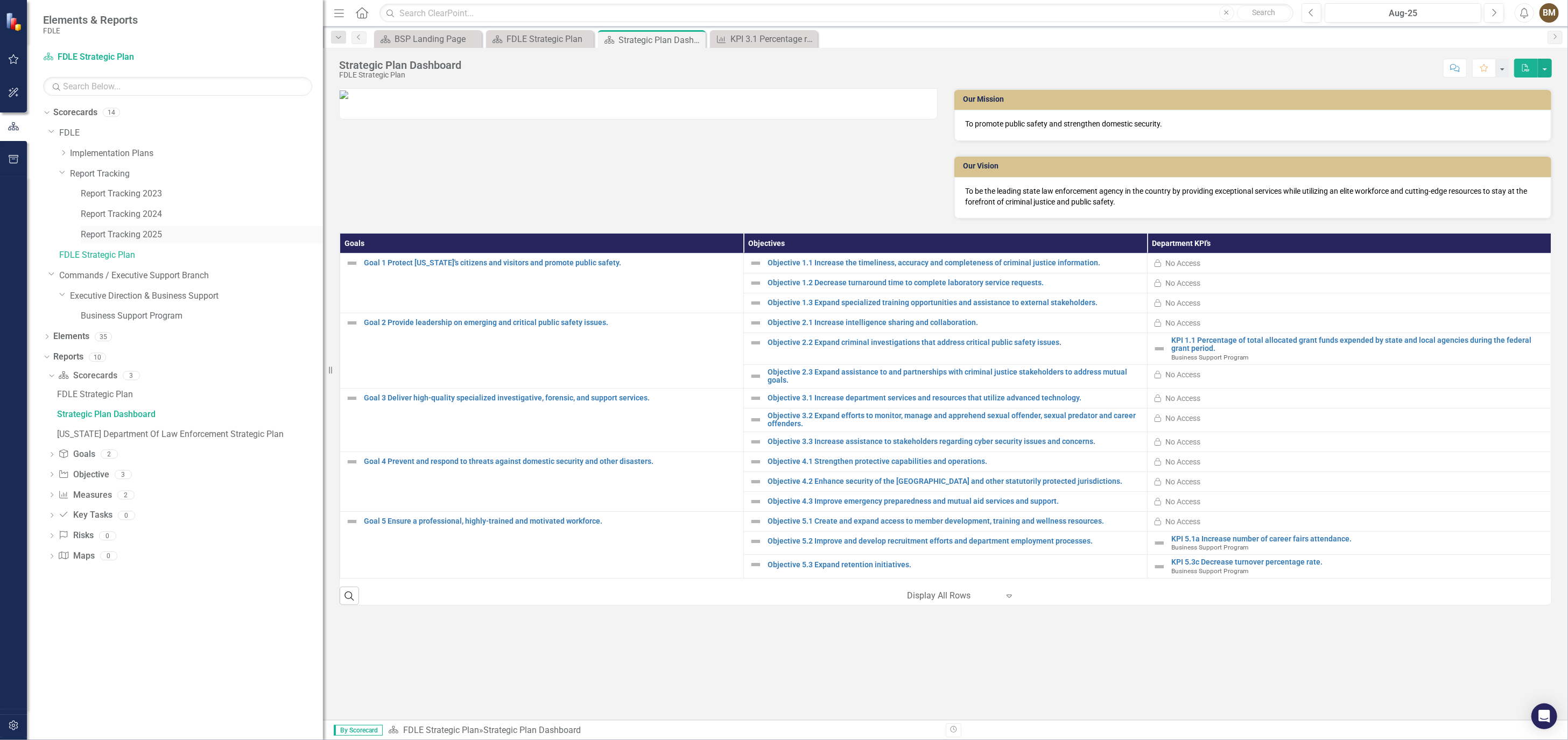
click at [138, 232] on link "Report Tracking 2025" at bounding box center [202, 235] width 242 height 12
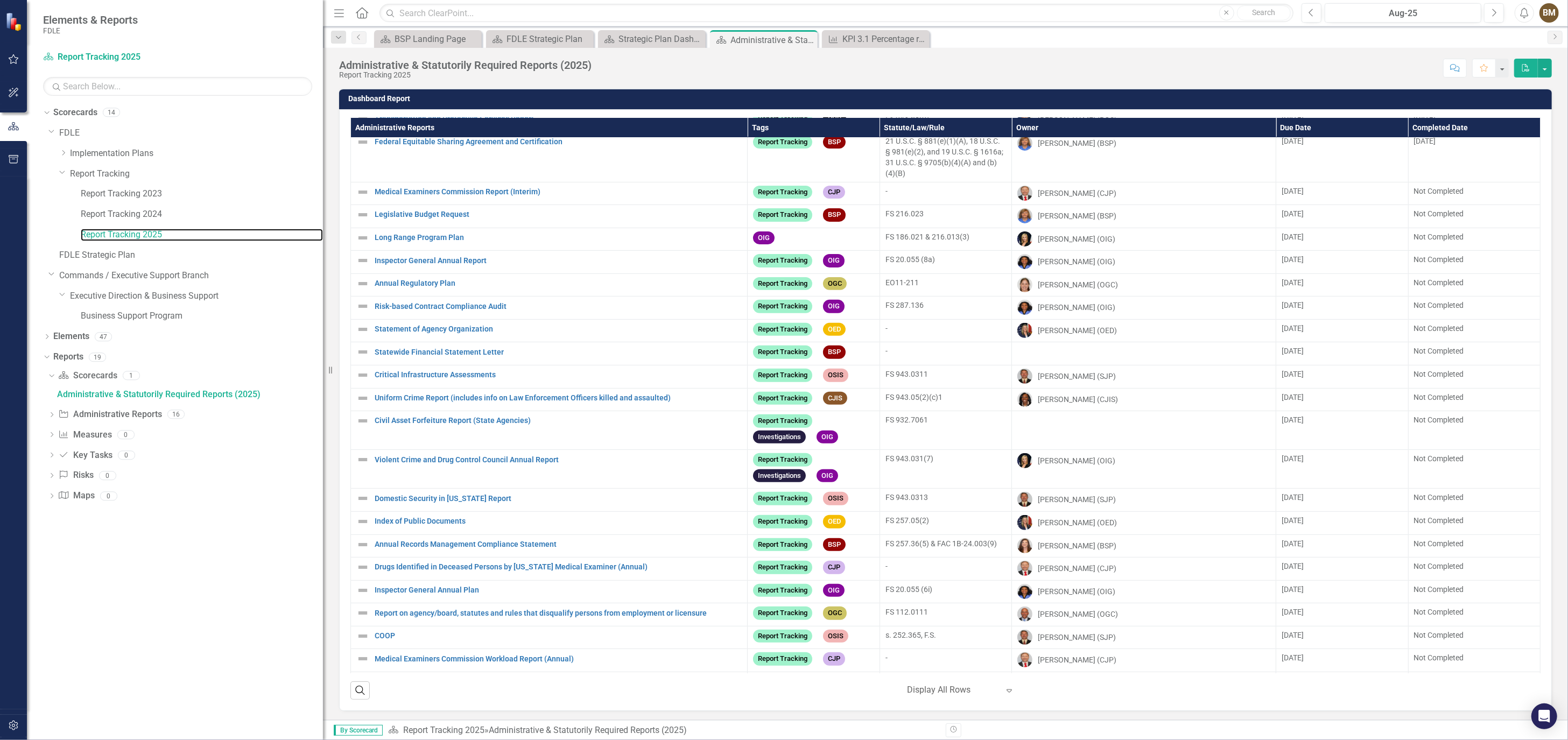
scroll to position [453, 0]
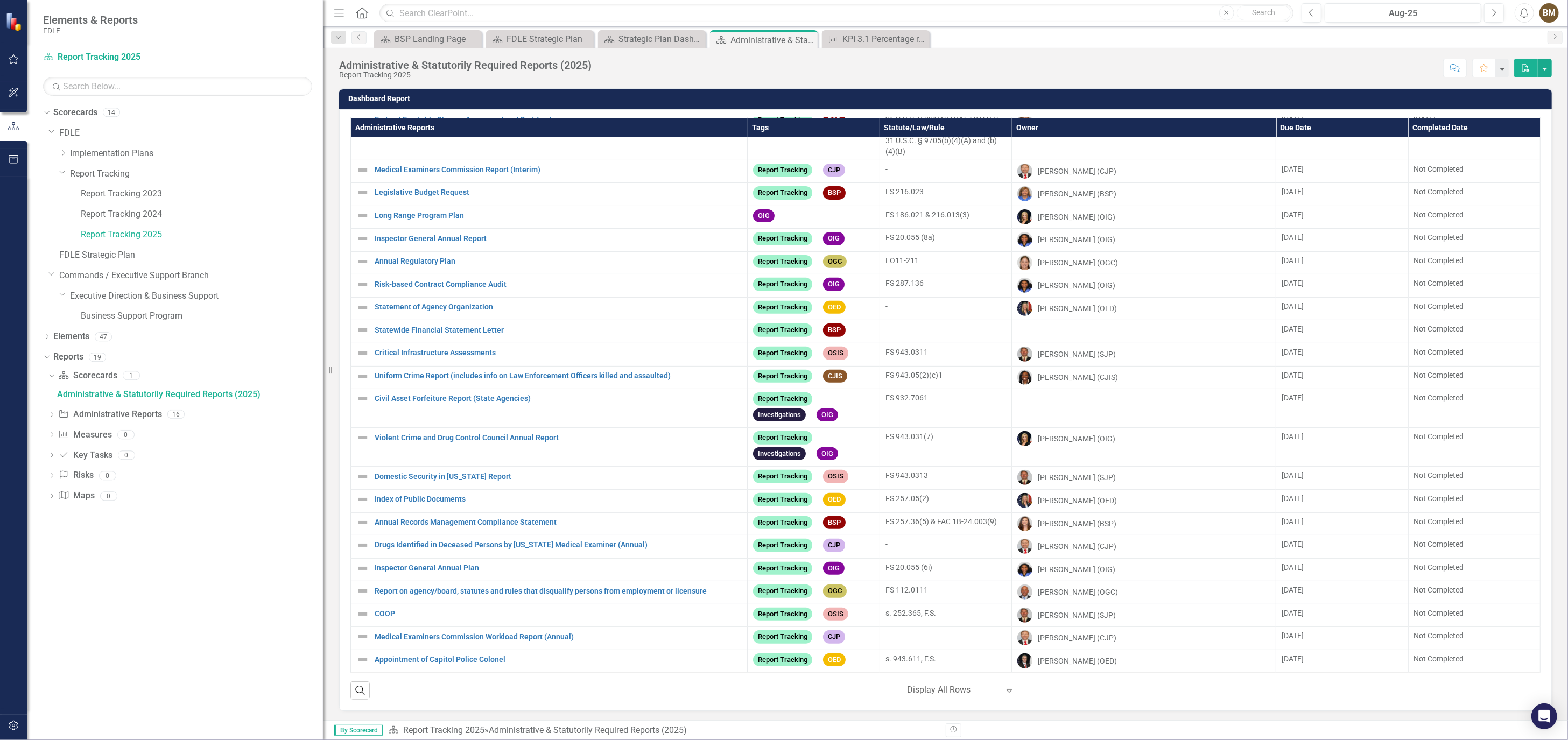
click at [1350, 50] on div "Administrative & Statutorily Required Reports (2025) Report Tracking 2025 Score…" at bounding box center [945, 64] width 1245 height 32
drag, startPoint x: 127, startPoint y: 215, endPoint x: 305, endPoint y: 208, distance: 178.1
click at [127, 215] on link "Report Tracking 2024" at bounding box center [202, 214] width 242 height 12
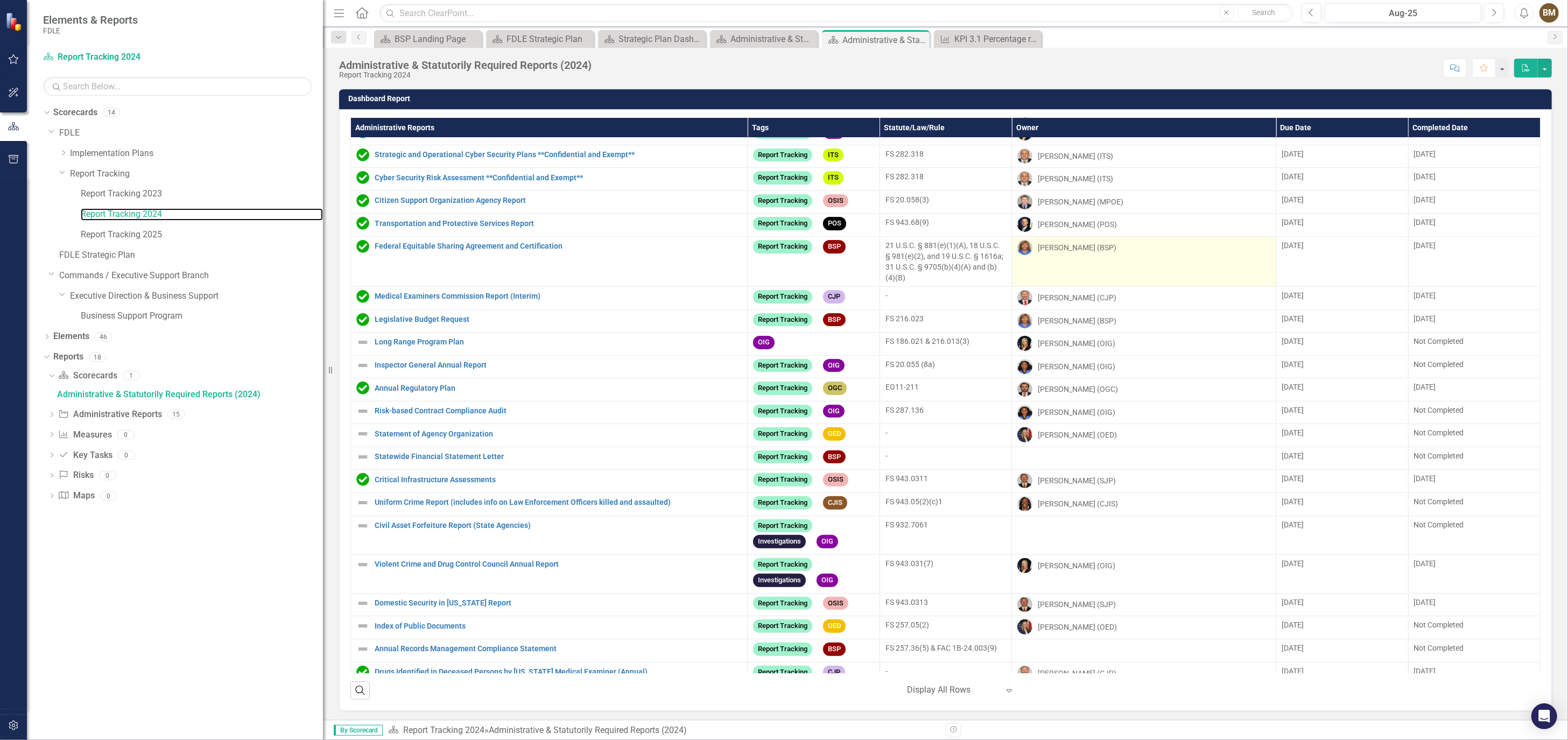
scroll to position [299, 0]
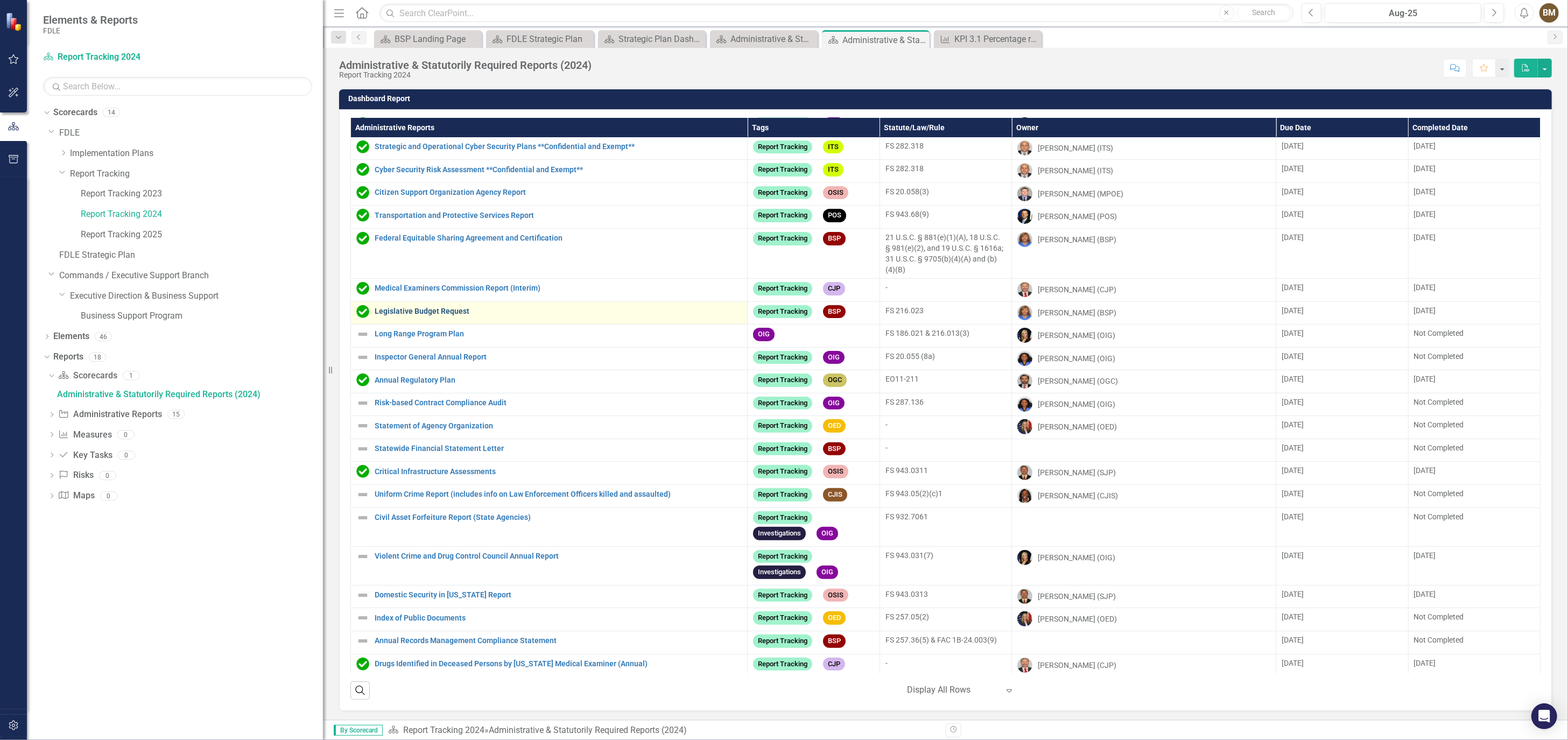
click at [449, 313] on link "Legislative Budget Request" at bounding box center [558, 311] width 367 height 8
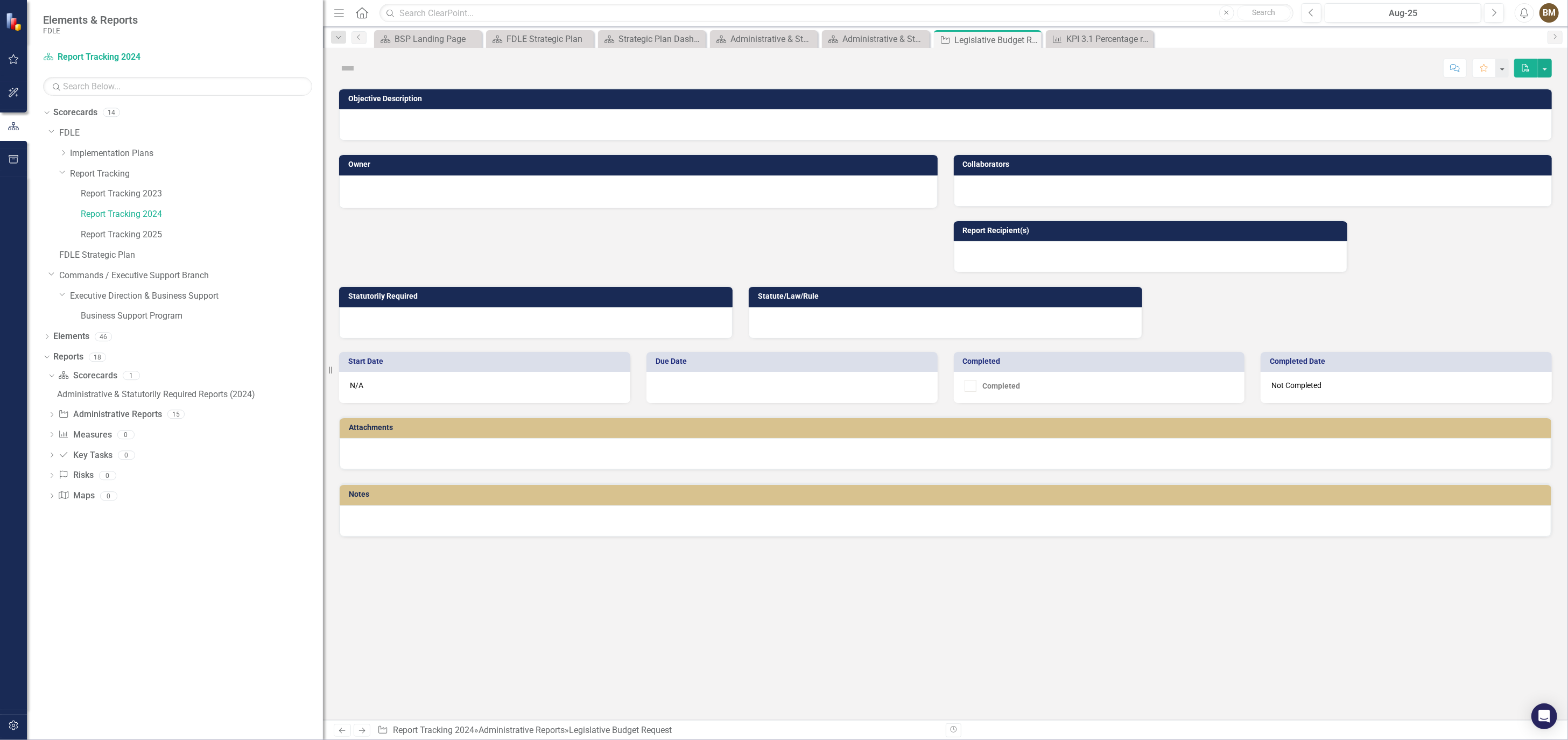
checkbox input "true"
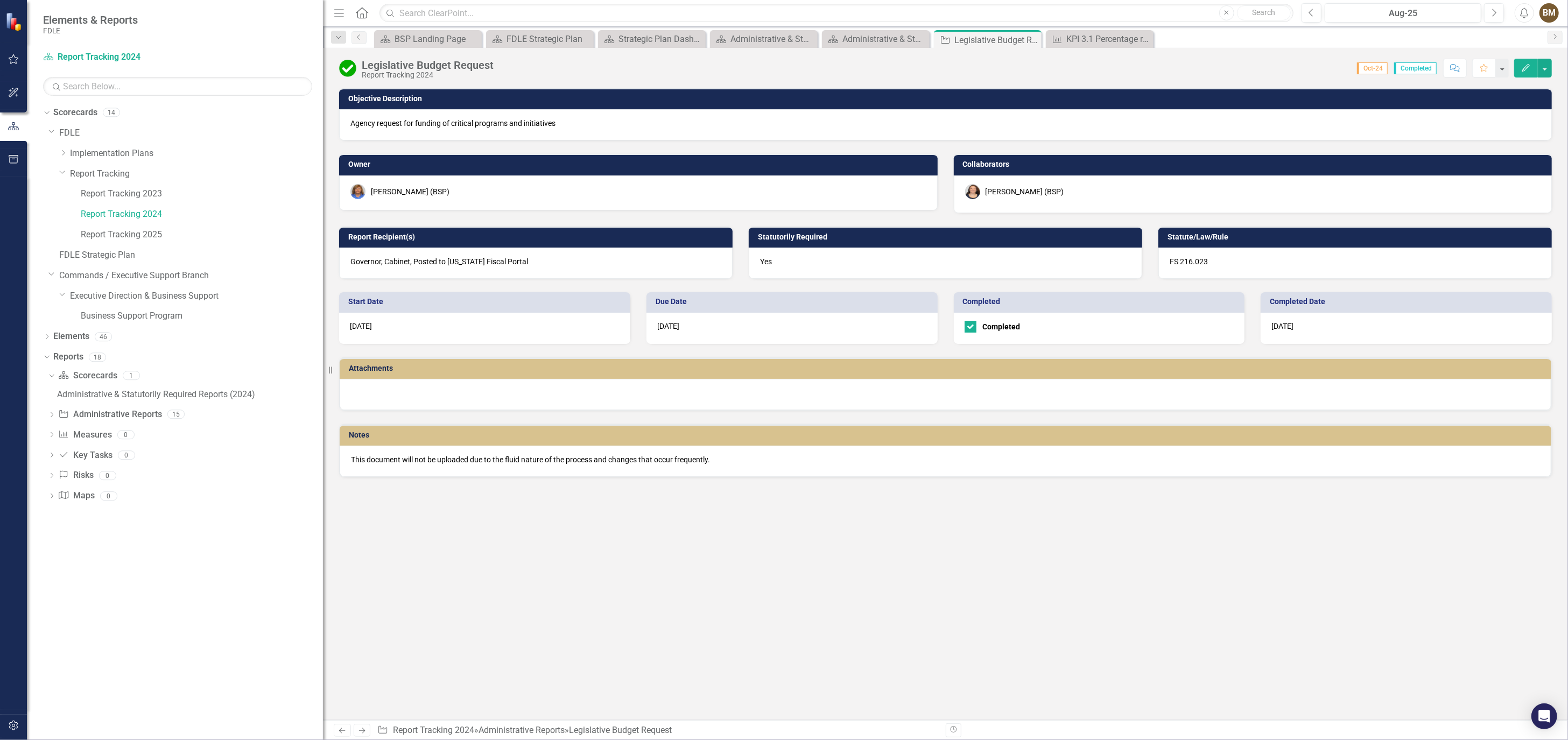
click at [520, 60] on div "Score: N/A Oct-24 Completed Comment Favorite Edit" at bounding box center [1026, 68] width 1053 height 18
